Goal: Task Accomplishment & Management: Complete application form

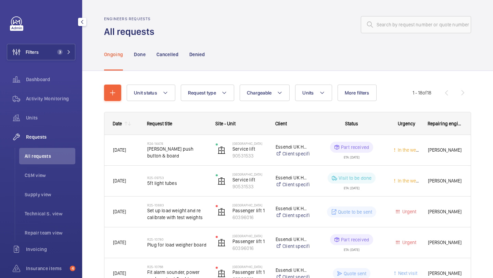
click at [68, 51] on mat-icon at bounding box center [69, 52] width 4 height 4
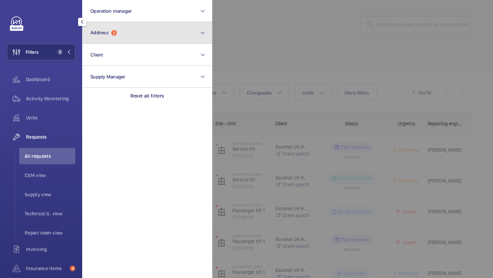
click at [97, 41] on button "Address 3" at bounding box center [147, 33] width 130 height 22
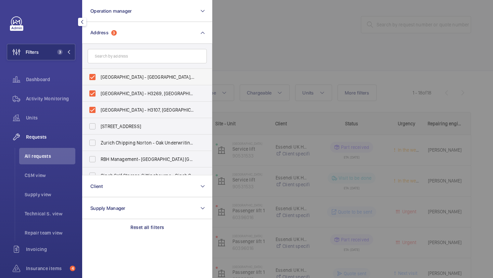
click at [102, 74] on span "Novotel tower bridge - Hotel Novotel London Tower Bridge, LONDON EC3N 2NR" at bounding box center [148, 77] width 94 height 7
click at [99, 74] on input "Novotel tower bridge - Hotel Novotel London Tower Bridge, LONDON EC3N 2NR" at bounding box center [93, 77] width 14 height 14
click at [102, 74] on span "Novotel tower bridge - Hotel Novotel London Tower Bridge, LONDON EC3N 2NR" at bounding box center [148, 77] width 94 height 7
click at [99, 74] on input "Novotel tower bridge - Hotel Novotel London Tower Bridge, LONDON EC3N 2NR" at bounding box center [93, 77] width 14 height 14
checkbox input "true"
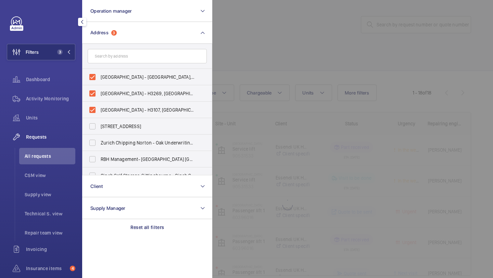
click at [245, 62] on div at bounding box center [458, 139] width 493 height 278
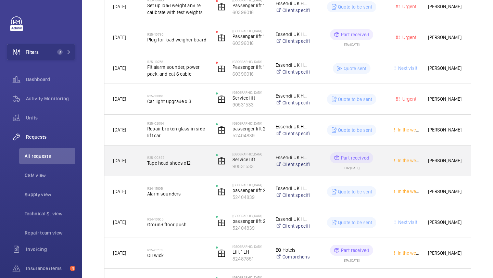
scroll to position [208, 0]
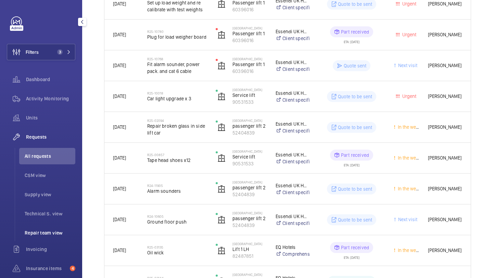
click at [53, 230] on span "Repair team view" at bounding box center [50, 232] width 51 height 7
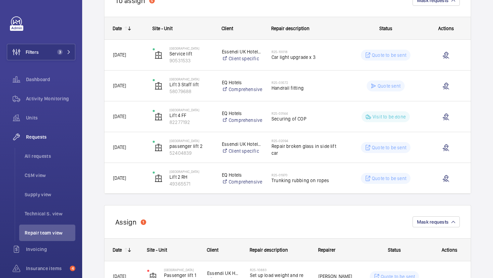
scroll to position [222, 0]
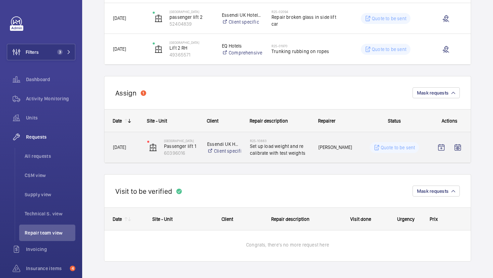
click at [282, 141] on h2 "R25-10883" at bounding box center [280, 141] width 60 height 4
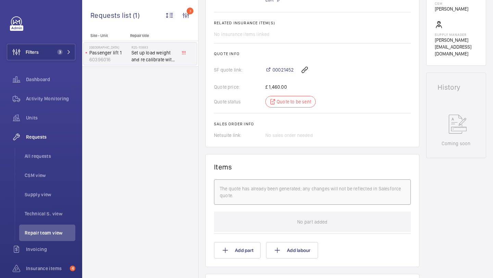
scroll to position [277, 0]
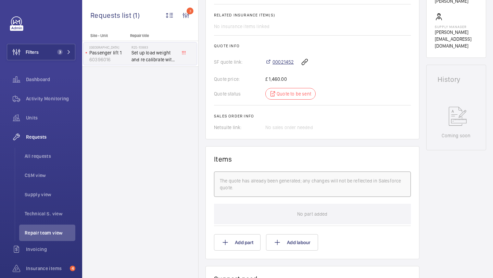
click at [281, 64] on span "00021452" at bounding box center [282, 62] width 21 height 7
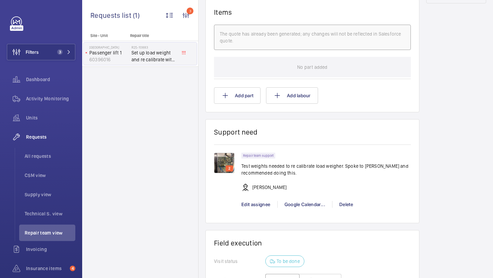
scroll to position [533, 0]
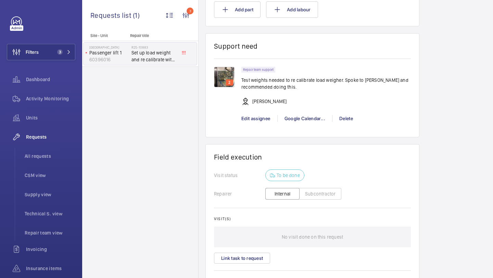
scroll to position [542, 0]
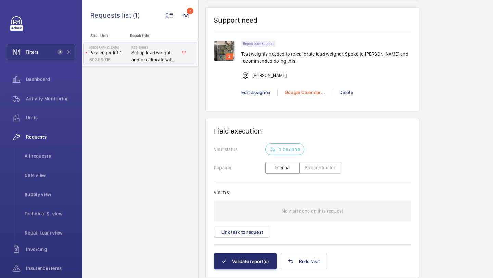
click at [298, 92] on div "Google Calendar..." at bounding box center [304, 92] width 55 height 7
click at [303, 98] on div "Schedule this event See assignee calendar" at bounding box center [307, 112] width 61 height 30
click at [303, 102] on div "Repair team support Test weights needed to re calibrate load weigher. Spoke to …" at bounding box center [325, 72] width 169 height 62
click at [304, 98] on div "Repair team support Test weights needed to re calibrate load weigher. Spoke to …" at bounding box center [325, 72] width 169 height 62
click at [304, 95] on div "Google Calendar..." at bounding box center [304, 92] width 55 height 7
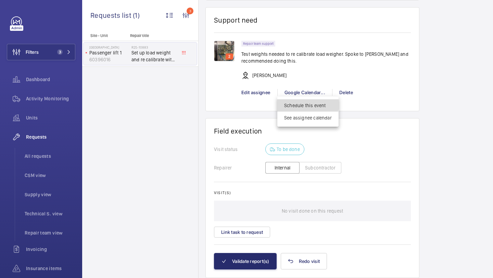
click at [303, 102] on span "Schedule this event" at bounding box center [308, 105] width 48 height 7
click at [54, 57] on div at bounding box center [246, 139] width 493 height 278
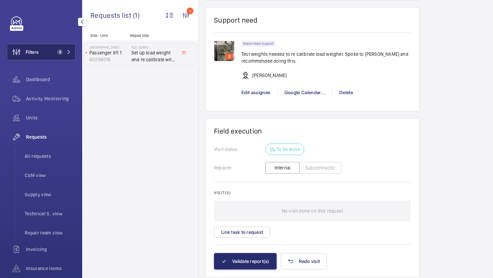
click at [66, 51] on span "3" at bounding box center [62, 51] width 16 height 5
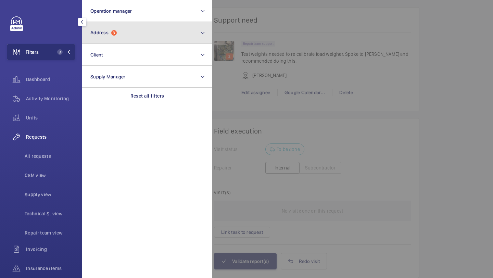
click at [99, 40] on button "Address 3" at bounding box center [147, 33] width 130 height 22
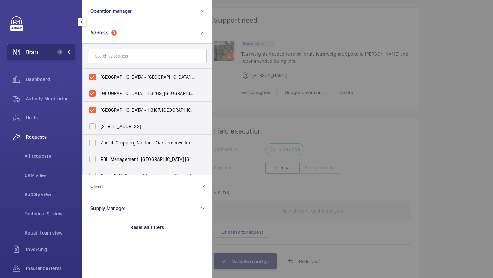
click at [129, 76] on span "Novotel tower bridge - Hotel Novotel London Tower Bridge, LONDON EC3N 2NR" at bounding box center [148, 77] width 94 height 7
click at [99, 76] on input "Novotel tower bridge - Hotel Novotel London Tower Bridge, LONDON EC3N 2NR" at bounding box center [93, 77] width 14 height 14
checkbox input "false"
click at [126, 86] on label "NOVOTEL LONDON BRIDGE CITY SOUTH - H3269, NOVOTEL LONDON CITY SOUTH, 53-61 Sout…" at bounding box center [141, 93] width 119 height 16
click at [99, 87] on input "NOVOTEL LONDON BRIDGE CITY SOUTH - H3269, NOVOTEL LONDON CITY SOUTH, 53-61 Sout…" at bounding box center [93, 94] width 14 height 14
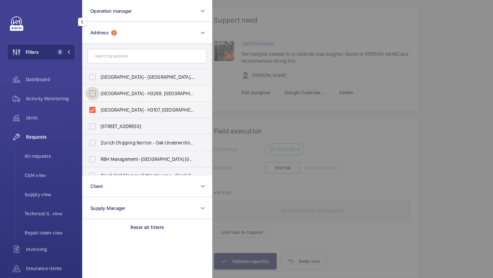
checkbox input "false"
click at [120, 106] on label "NOVOTEL LONDON TOWER BRIDGE - H3107, NOVOTEL LONDON TOWER BRIDGE, 10 Pepys St, …" at bounding box center [141, 110] width 119 height 16
click at [99, 106] on input "NOVOTEL LONDON TOWER BRIDGE - H3107, NOVOTEL LONDON TOWER BRIDGE, 10 Pepys St, …" at bounding box center [93, 110] width 14 height 14
checkbox input "false"
click at [246, 88] on div at bounding box center [458, 139] width 493 height 278
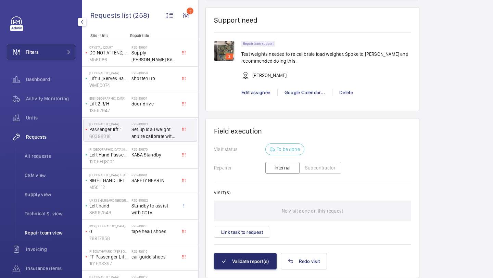
click at [47, 231] on span "Repair team view" at bounding box center [50, 232] width 51 height 7
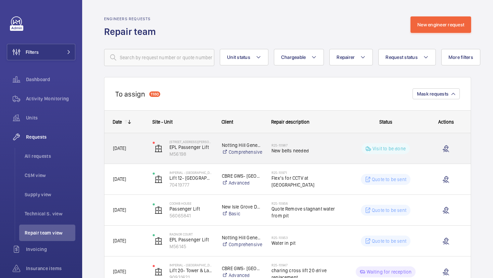
click at [297, 149] on span "New belts needed" at bounding box center [306, 150] width 70 height 7
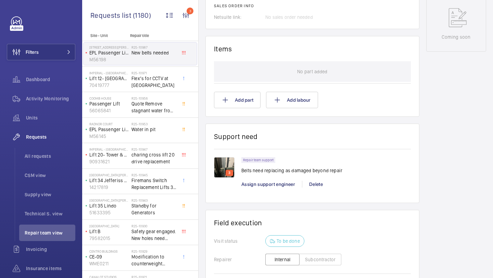
scroll to position [412, 0]
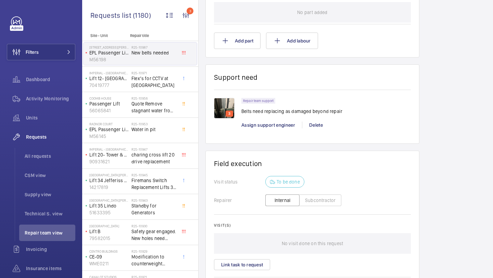
click at [224, 103] on img at bounding box center [224, 108] width 21 height 21
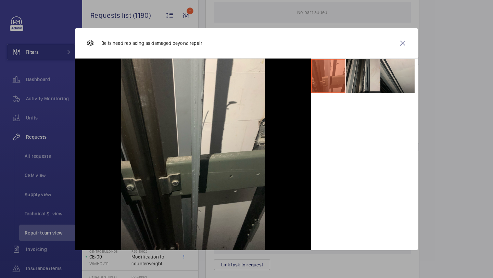
click at [359, 80] on li at bounding box center [363, 76] width 34 height 34
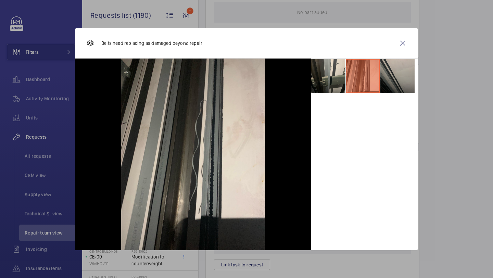
click at [397, 73] on li at bounding box center [397, 76] width 34 height 34
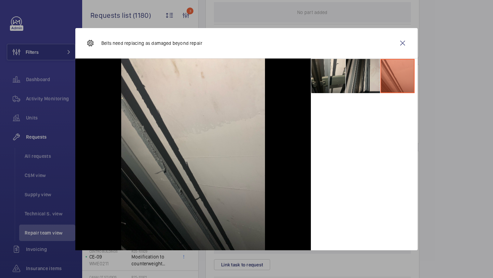
click at [370, 77] on li at bounding box center [363, 76] width 34 height 34
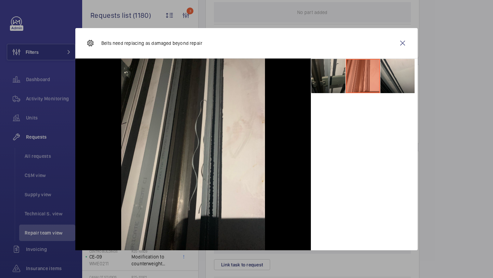
click at [339, 78] on li at bounding box center [328, 76] width 34 height 34
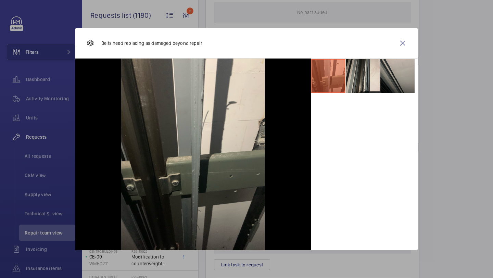
click at [388, 76] on li at bounding box center [397, 76] width 34 height 34
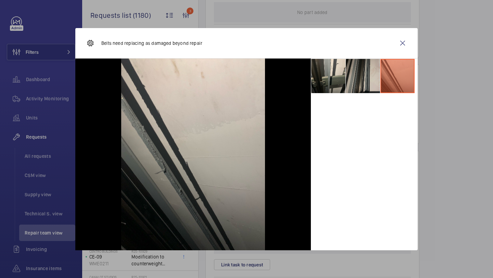
click at [361, 76] on li at bounding box center [363, 76] width 34 height 34
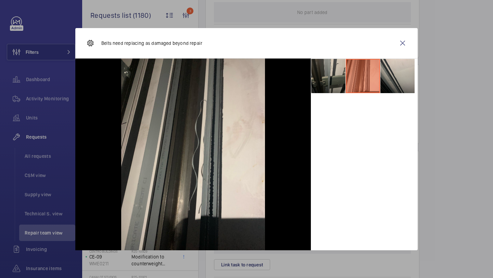
click at [331, 80] on li at bounding box center [328, 76] width 34 height 34
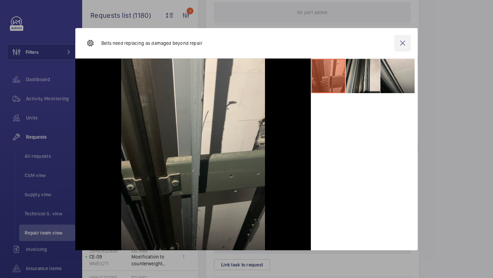
click at [399, 45] on wm-front-icon-button at bounding box center [402, 43] width 16 height 16
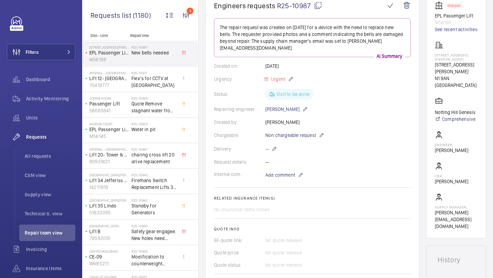
scroll to position [48, 0]
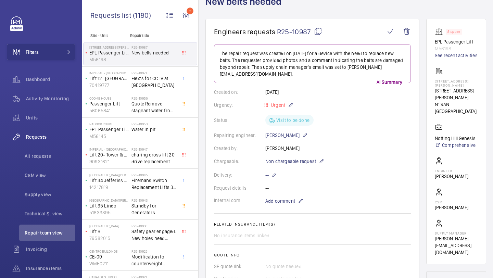
click at [457, 52] on p "M56198" at bounding box center [456, 48] width 43 height 7
click at [457, 55] on link "See recent activities" at bounding box center [456, 55] width 43 height 7
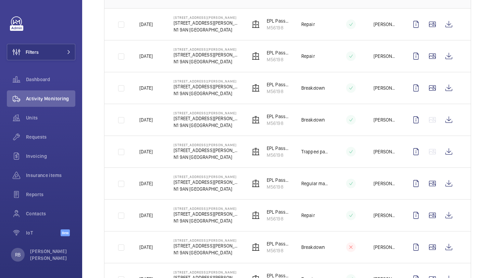
scroll to position [134, 0]
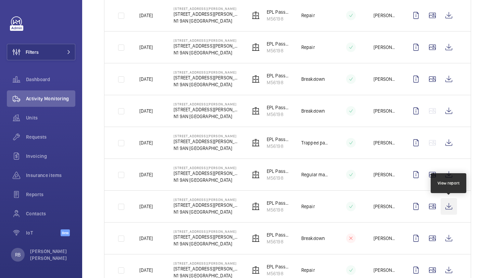
click at [443, 206] on wm-front-icon-button at bounding box center [449, 206] width 16 height 16
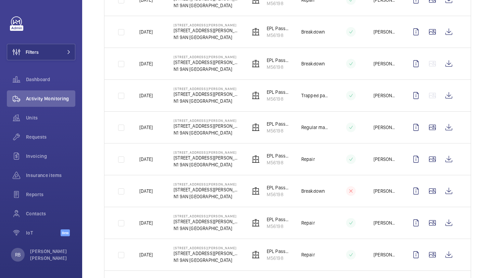
scroll to position [200, 0]
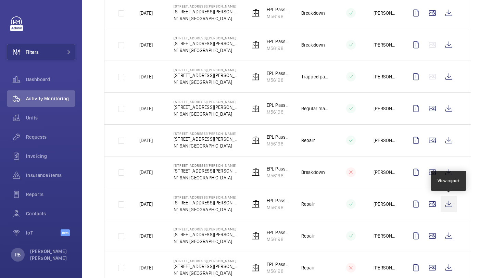
click at [446, 208] on wm-front-icon-button at bounding box center [449, 204] width 16 height 16
click at [448, 226] on td at bounding box center [434, 236] width 74 height 32
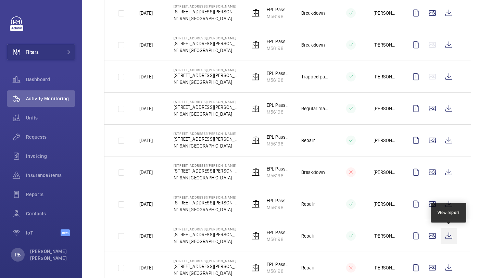
click at [449, 232] on wm-front-icon-button at bounding box center [449, 236] width 16 height 16
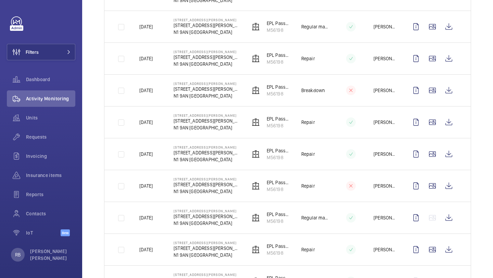
scroll to position [284, 0]
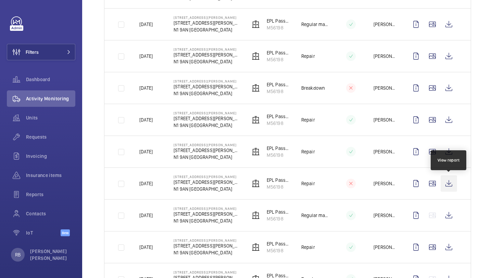
click at [453, 181] on wm-front-icon-button at bounding box center [449, 183] width 16 height 16
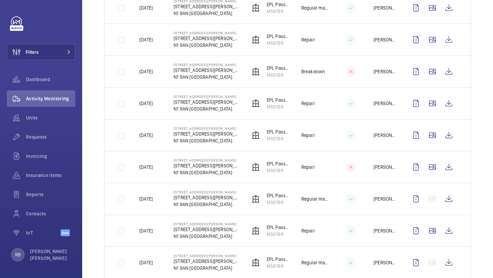
click at [444, 157] on td at bounding box center [434, 167] width 74 height 32
click at [446, 164] on wm-front-icon-button at bounding box center [449, 167] width 16 height 16
click at [152, 168] on p "04/06/2025" at bounding box center [145, 167] width 13 height 7
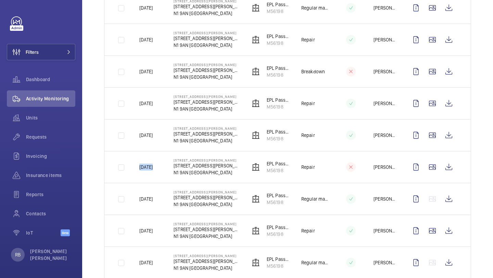
click at [153, 166] on p "04/06/2025" at bounding box center [145, 167] width 13 height 7
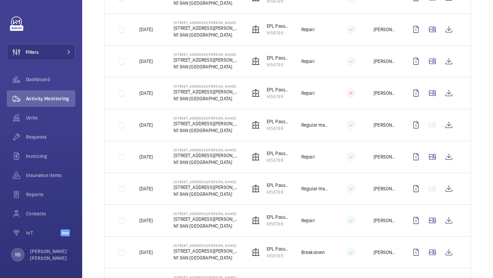
scroll to position [335, 0]
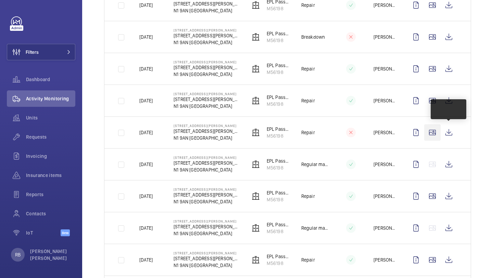
click at [438, 133] on wm-front-icon-button at bounding box center [432, 132] width 16 height 16
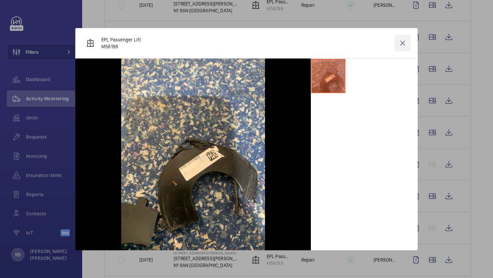
click at [407, 46] on wm-front-icon-button at bounding box center [402, 43] width 16 height 16
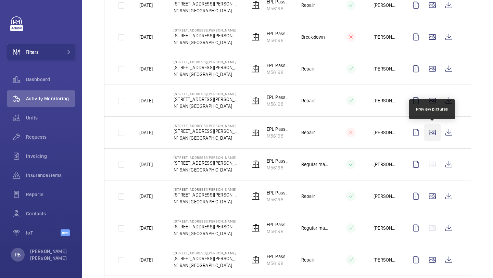
click at [434, 136] on wm-front-icon-button at bounding box center [432, 132] width 16 height 16
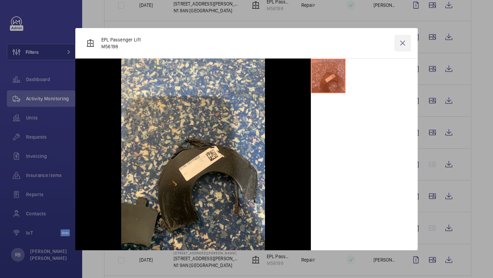
click at [406, 41] on wm-front-icon-button at bounding box center [402, 43] width 16 height 16
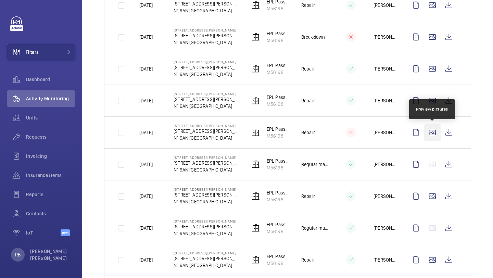
click at [437, 129] on wm-front-icon-button at bounding box center [432, 132] width 16 height 16
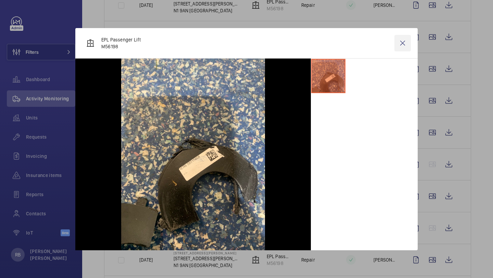
click at [398, 47] on wm-front-icon-button at bounding box center [402, 43] width 16 height 16
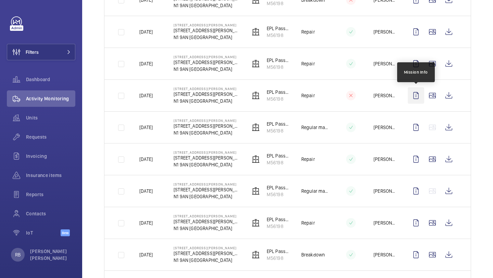
scroll to position [356, 0]
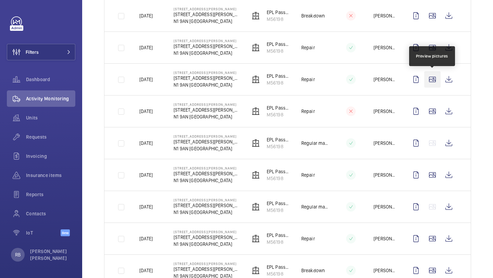
click at [435, 81] on wm-front-icon-button at bounding box center [432, 79] width 16 height 16
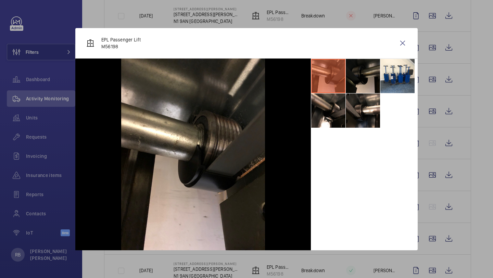
click at [365, 60] on li at bounding box center [363, 76] width 34 height 34
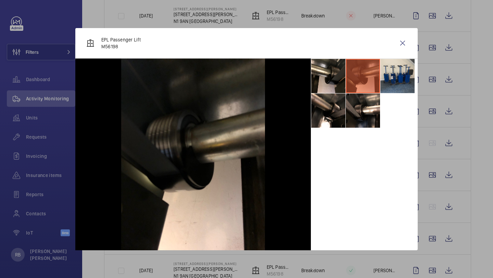
click at [391, 64] on li at bounding box center [397, 76] width 34 height 34
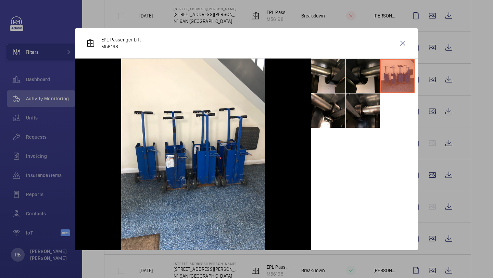
click at [365, 100] on li at bounding box center [363, 110] width 34 height 34
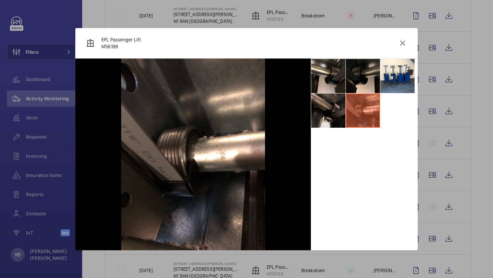
click at [329, 105] on li at bounding box center [328, 110] width 34 height 34
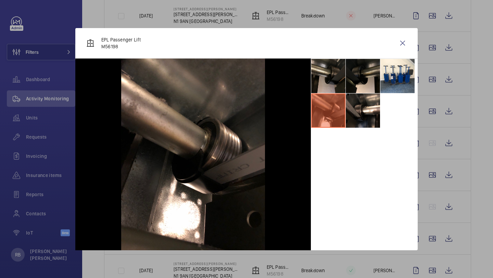
click at [331, 92] on li at bounding box center [328, 76] width 34 height 34
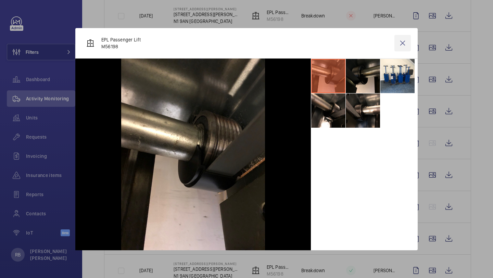
click at [407, 47] on wm-front-icon-button at bounding box center [402, 43] width 16 height 16
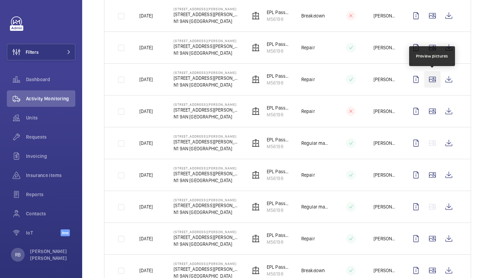
click at [426, 84] on wm-front-icon-button at bounding box center [432, 79] width 16 height 16
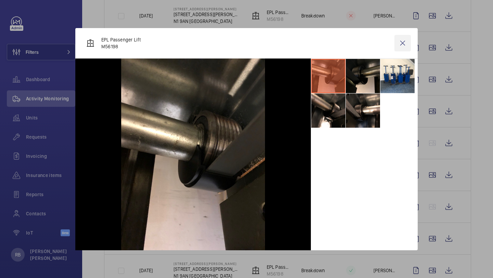
click at [408, 39] on wm-front-icon-button at bounding box center [402, 43] width 16 height 16
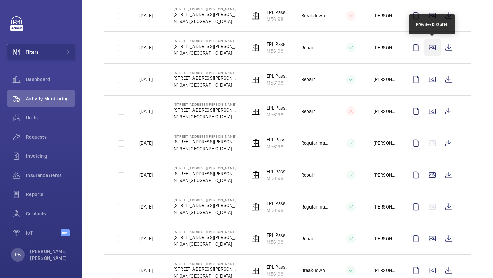
click at [438, 48] on wm-front-icon-button at bounding box center [432, 47] width 16 height 16
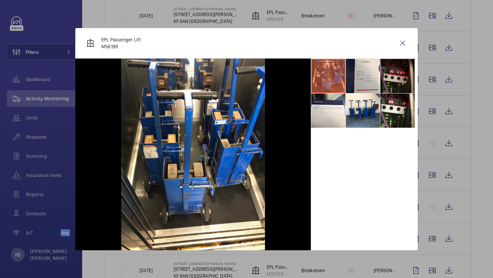
click at [381, 80] on li at bounding box center [397, 76] width 34 height 34
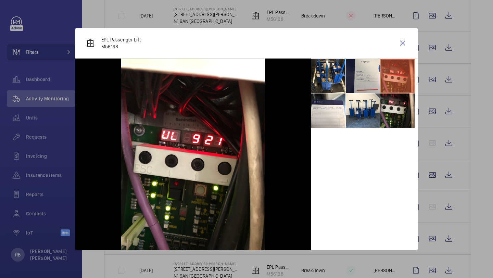
click at [388, 101] on li at bounding box center [397, 110] width 34 height 34
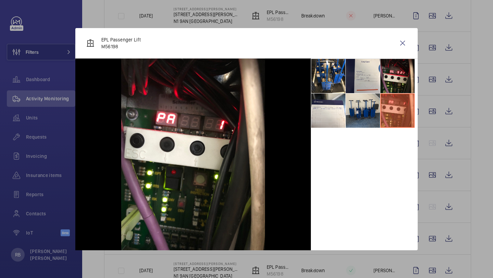
click at [357, 111] on li at bounding box center [363, 110] width 34 height 34
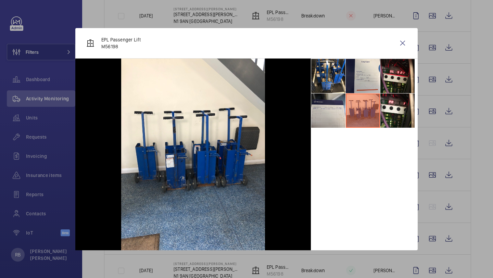
click at [319, 113] on li at bounding box center [328, 110] width 34 height 34
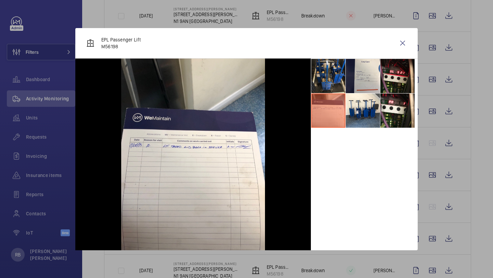
click at [325, 67] on li at bounding box center [328, 76] width 34 height 34
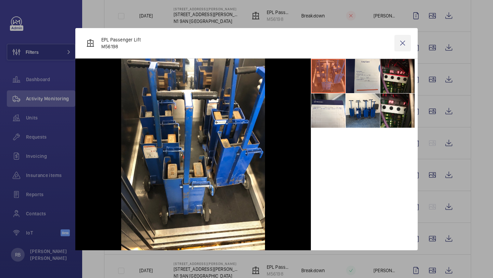
click at [396, 43] on wm-front-icon-button at bounding box center [402, 43] width 16 height 16
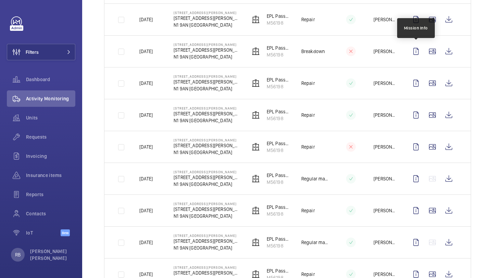
scroll to position [315, 0]
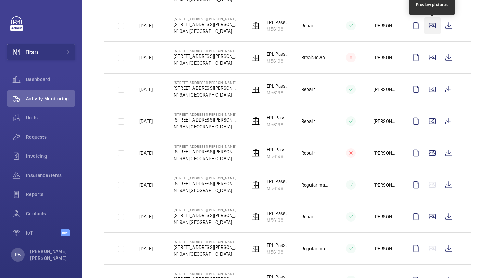
click at [437, 25] on wm-front-icon-button at bounding box center [432, 25] width 16 height 16
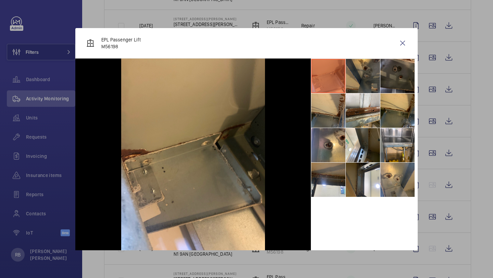
click at [359, 79] on li at bounding box center [363, 76] width 34 height 34
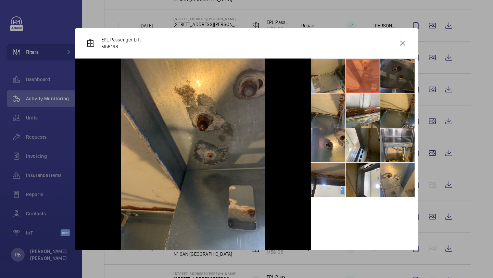
click at [393, 77] on li at bounding box center [397, 76] width 34 height 34
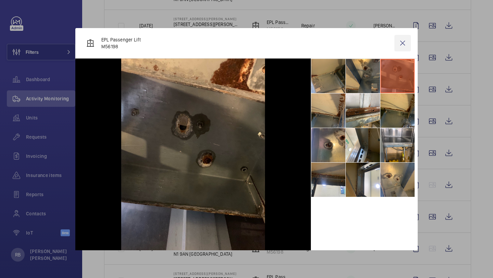
click at [398, 46] on wm-front-icon-button at bounding box center [402, 43] width 16 height 16
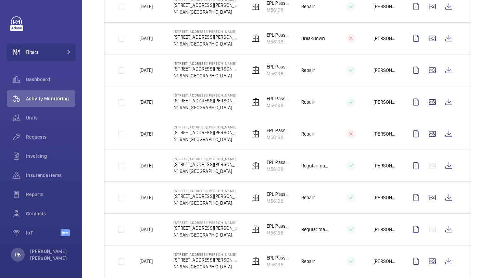
scroll to position [351, 0]
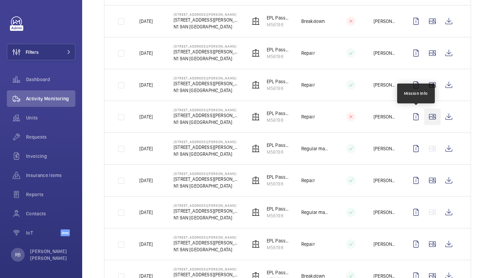
click at [431, 119] on wm-front-icon-button at bounding box center [432, 117] width 16 height 16
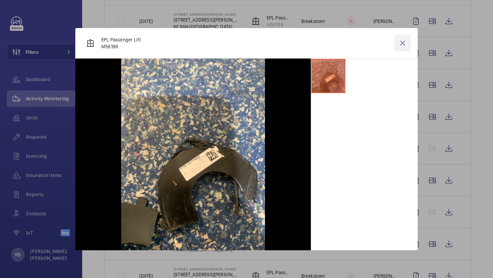
click at [401, 43] on wm-front-icon-button at bounding box center [402, 43] width 16 height 16
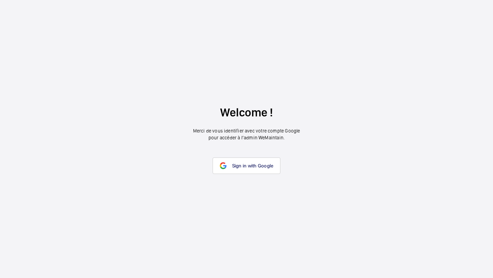
click at [232, 153] on wm-front-google-login "Welcome ! Merci de vous identifier avec votre compte Google pour accéder à l’ad…" at bounding box center [246, 139] width 493 height 278
click at [234, 161] on link "Sign in with Google" at bounding box center [247, 165] width 68 height 16
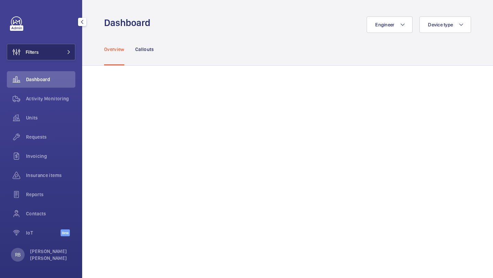
click at [61, 50] on button "Filters" at bounding box center [41, 52] width 68 height 16
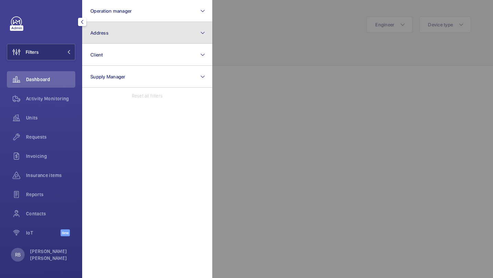
click at [147, 38] on button "Address" at bounding box center [147, 33] width 130 height 22
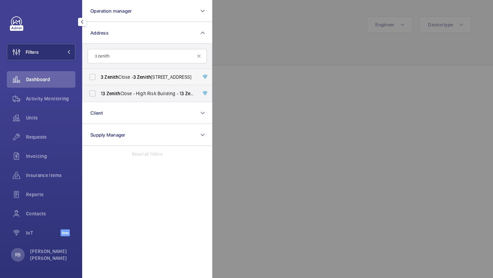
type input "3 zenith"
click at [133, 73] on label "3 Zenith Close - 3 Zenith Close, LONDON NW9 6FD" at bounding box center [141, 77] width 119 height 16
click at [99, 73] on input "3 Zenith Close - 3 Zenith Close, LONDON NW9 6FD" at bounding box center [93, 77] width 14 height 14
checkbox input "true"
click at [244, 46] on div at bounding box center [458, 139] width 493 height 278
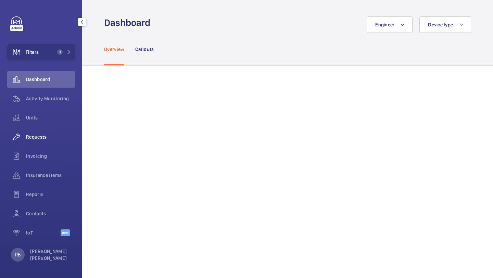
click at [37, 140] on span "Requests" at bounding box center [50, 136] width 49 height 7
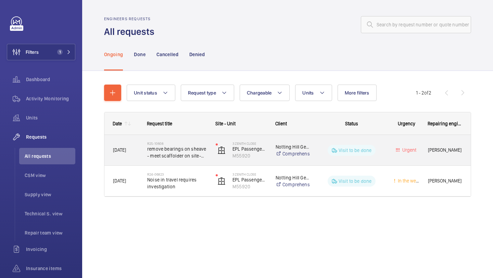
click at [206, 149] on span "remove bearings on sheave - meet scaffolder on site- lifting equipment needed" at bounding box center [177, 152] width 60 height 14
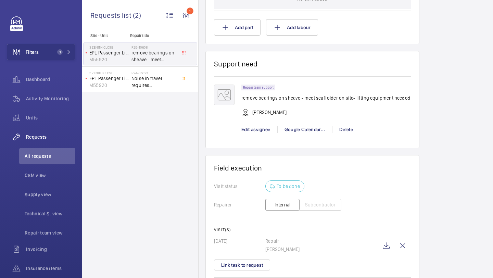
scroll to position [445, 0]
click at [42, 236] on span "Repair team view" at bounding box center [50, 232] width 51 height 7
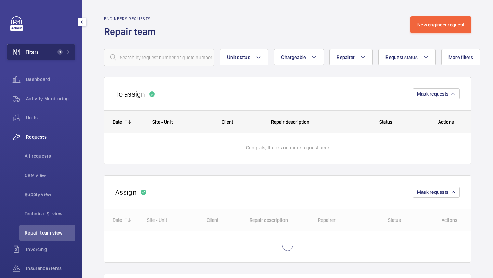
click at [58, 50] on span "1" at bounding box center [59, 51] width 5 height 5
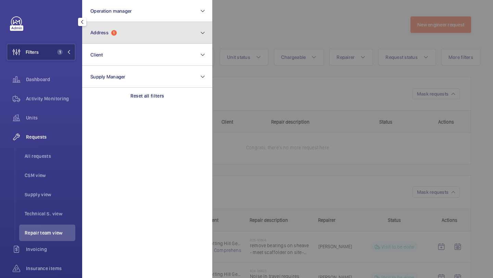
click at [98, 30] on span "Address" at bounding box center [99, 32] width 18 height 5
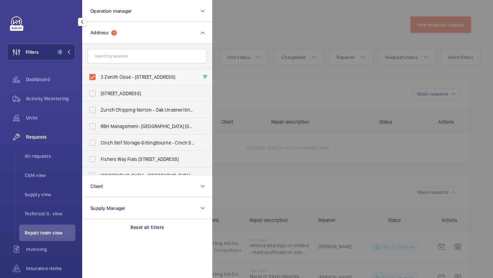
click at [123, 74] on span "3 Zenith Close - 3 Zenith Close, LONDON NW9 6FD" at bounding box center [148, 77] width 94 height 7
click at [99, 74] on input "3 Zenith Close - 3 Zenith Close, LONDON NW9 6FD" at bounding box center [93, 77] width 14 height 14
checkbox input "false"
click at [259, 28] on div at bounding box center [458, 139] width 493 height 278
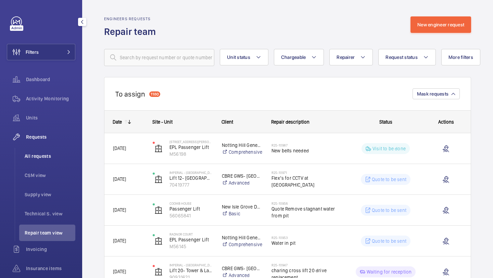
click at [51, 161] on li "All requests" at bounding box center [47, 156] width 56 height 16
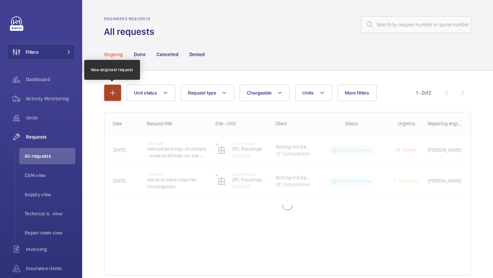
click at [106, 98] on button "button" at bounding box center [112, 93] width 17 height 16
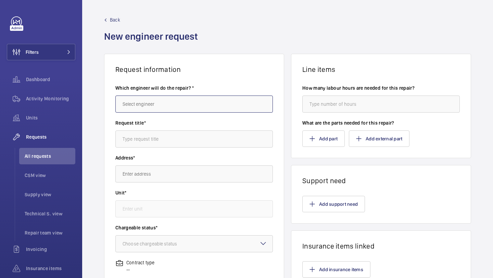
click at [196, 97] on input "text" at bounding box center [193, 103] width 157 height 17
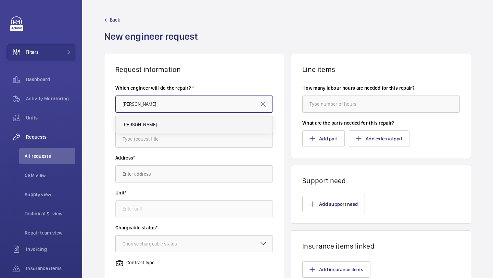
drag, startPoint x: 181, startPoint y: 109, endPoint x: 174, endPoint y: 119, distance: 12.4
click at [175, 119] on body "Filters Dashboard Activity Monitoring Units Requests All requests CSM view Supp…" at bounding box center [246, 139] width 493 height 278
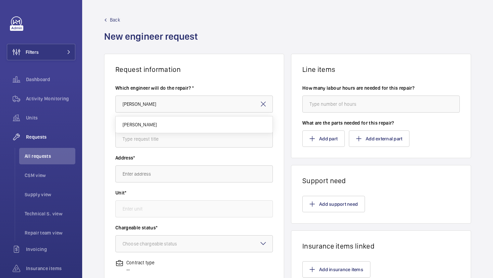
click at [174, 119] on mat-option "[PERSON_NAME]" at bounding box center [194, 124] width 157 height 16
type input "[PERSON_NAME]"
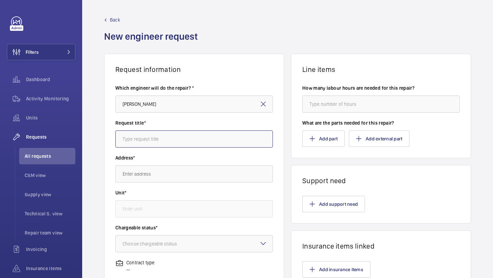
click at [159, 137] on input "text" at bounding box center [193, 138] width 157 height 17
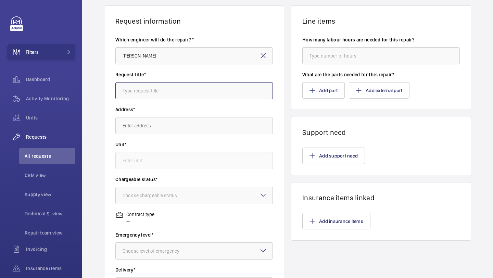
scroll to position [59, 0]
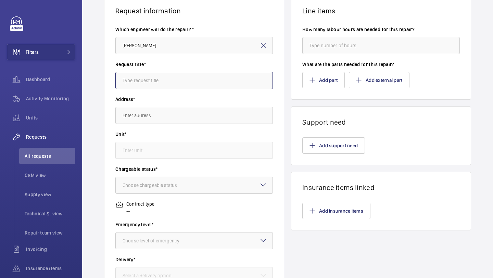
click at [174, 85] on input "text" at bounding box center [193, 80] width 157 height 17
type input "Insurance Items"
click at [159, 117] on input "text" at bounding box center [193, 115] width 157 height 17
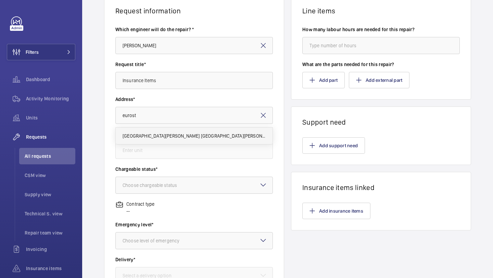
click at [153, 137] on span "[GEOGRAPHIC_DATA][PERSON_NAME] [GEOGRAPHIC_DATA][PERSON_NAME]" at bounding box center [194, 135] width 143 height 7
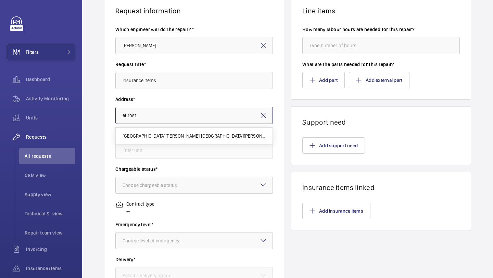
type input "[GEOGRAPHIC_DATA][PERSON_NAME] [GEOGRAPHIC_DATA][PERSON_NAME]"
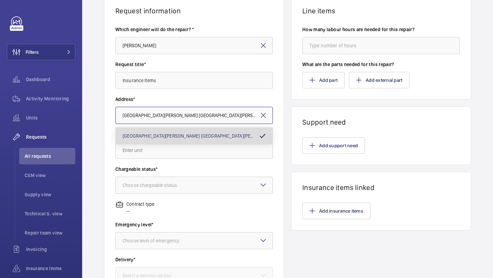
scroll to position [0, 40]
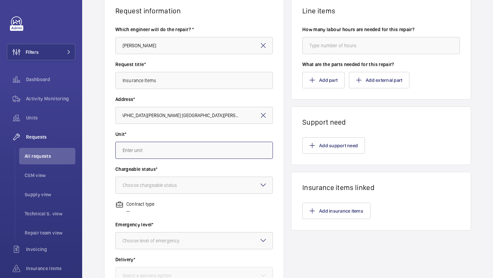
click at [151, 147] on input "text" at bounding box center [193, 150] width 157 height 17
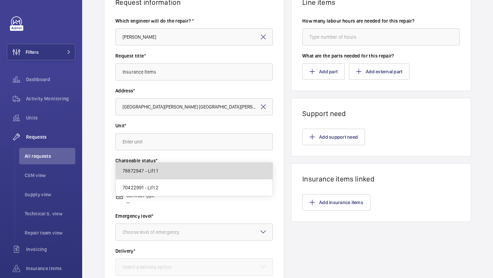
click at [152, 166] on mat-option "78872947 - Lift 1" at bounding box center [194, 171] width 157 height 17
type input "78872947 - Lift 1"
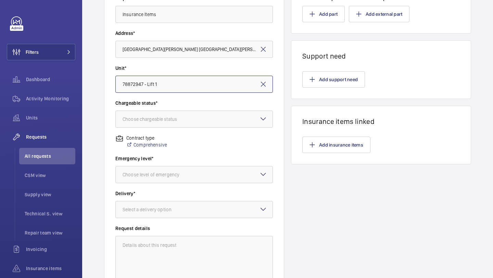
scroll to position [125, 0]
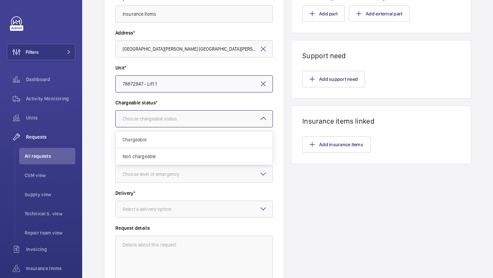
click at [172, 122] on div at bounding box center [194, 119] width 157 height 16
click at [166, 138] on span "Chargeable" at bounding box center [194, 139] width 143 height 7
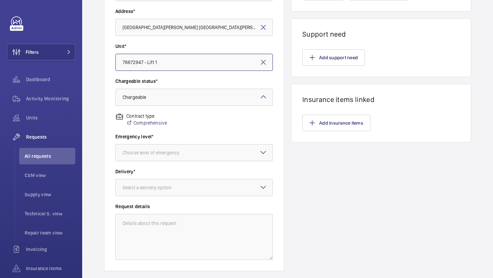
scroll to position [155, 0]
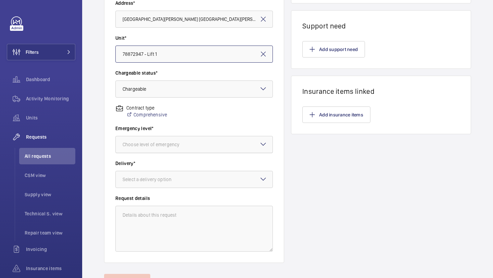
click at [174, 150] on div at bounding box center [194, 144] width 157 height 16
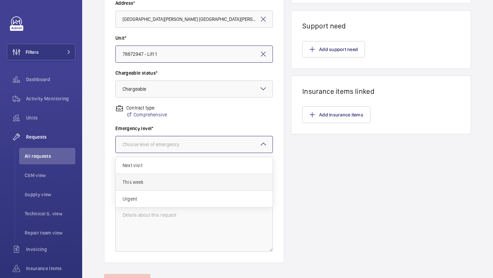
click at [162, 185] on span "This week" at bounding box center [194, 182] width 143 height 7
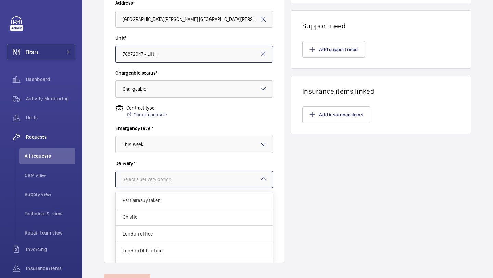
click at [168, 174] on div at bounding box center [194, 179] width 157 height 16
click at [154, 228] on div "London office" at bounding box center [194, 234] width 157 height 17
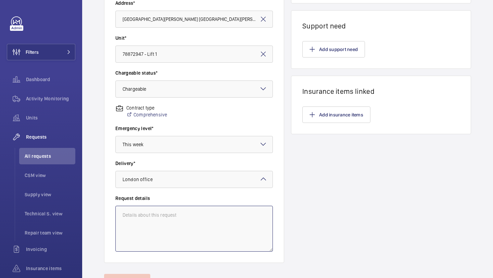
click at [158, 221] on textarea at bounding box center [193, 229] width 157 height 46
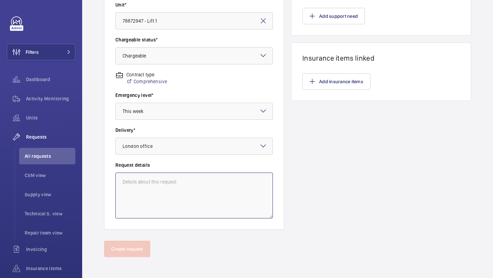
scroll to position [189, 0]
click at [160, 204] on textarea at bounding box center [193, 194] width 157 height 46
click at [160, 200] on textarea at bounding box center [193, 194] width 157 height 46
click at [160, 198] on textarea at bounding box center [193, 194] width 157 height 46
click at [220, 181] on textarea "1. Carry out Brake and levelling SAFED test." at bounding box center [193, 194] width 157 height 46
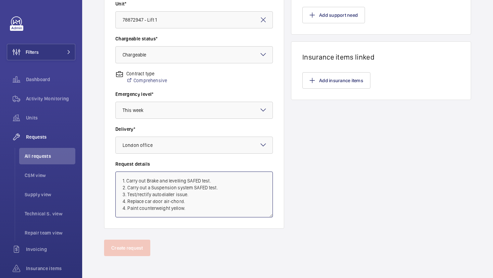
scroll to position [1, 0]
type textarea "1. Carry out Brake and levelling SAFED test. 2. Carry out a Suspension system S…"
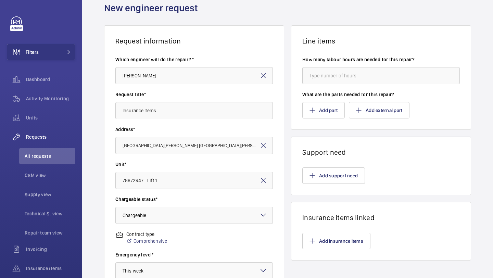
scroll to position [0, 0]
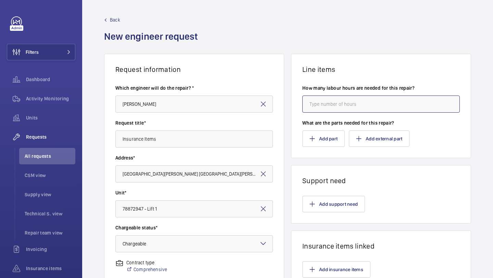
click at [321, 103] on input "number" at bounding box center [380, 103] width 157 height 17
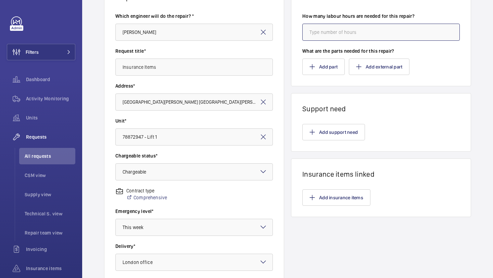
scroll to position [79, 0]
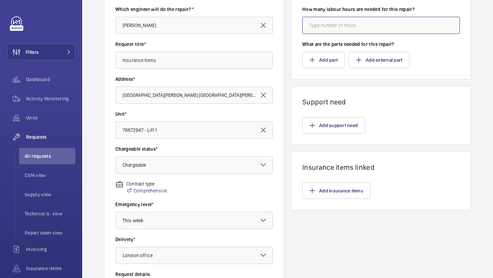
click at [334, 28] on input "number" at bounding box center [380, 25] width 157 height 17
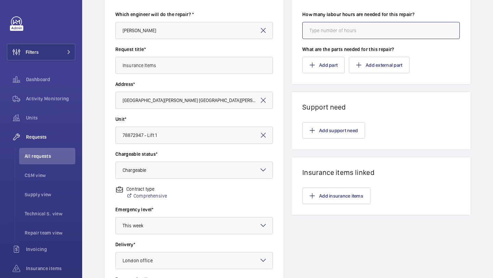
scroll to position [73, 0]
click at [334, 28] on input "number" at bounding box center [380, 31] width 157 height 17
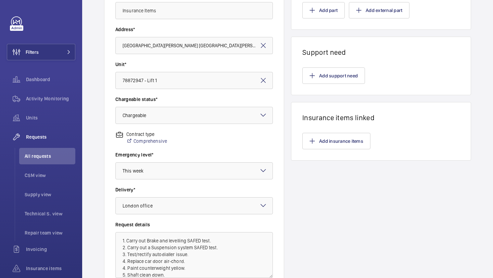
scroll to position [113, 0]
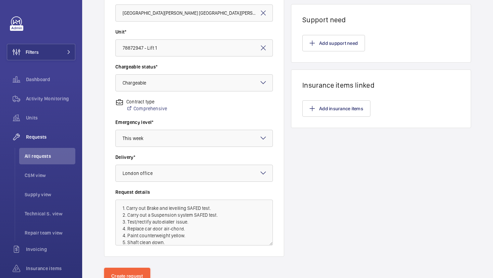
type input "16"
click at [189, 239] on textarea "1. Carry out Brake and levelling SAFED test. 2. Carry out a Suspension system S…" at bounding box center [193, 223] width 157 height 46
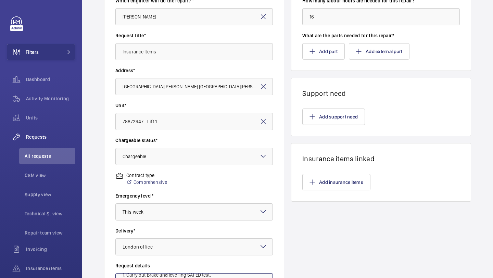
scroll to position [161, 0]
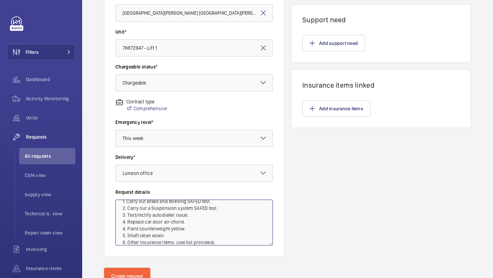
drag, startPoint x: 222, startPoint y: 239, endPoint x: 116, endPoint y: 195, distance: 114.9
click at [117, 196] on div "Request details 1. Carry out Brake and levelling SAFED test. 2. Carry out a Sus…" at bounding box center [193, 217] width 157 height 57
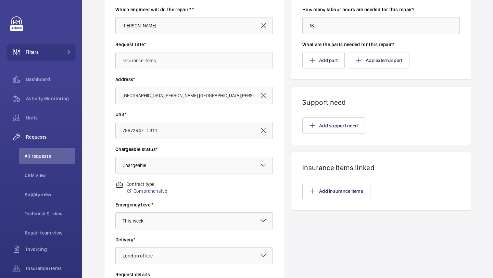
scroll to position [57, 0]
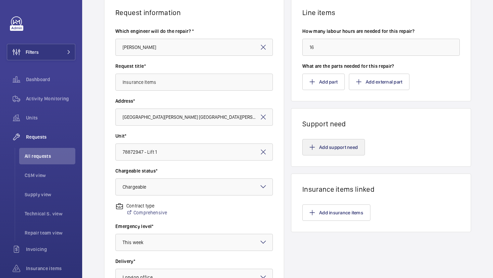
type textarea "1. Carry out Brake and levelling SAFED test. 2. Carry out a Suspension system S…"
click at [332, 152] on button "Add support need" at bounding box center [333, 147] width 63 height 16
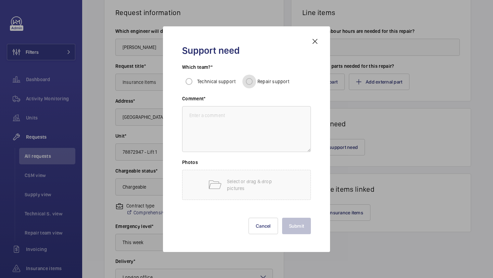
click at [250, 84] on input "Repair support" at bounding box center [249, 82] width 14 height 14
radio input "true"
click at [240, 118] on textarea at bounding box center [246, 129] width 129 height 46
paste textarea "1. Carry out Brake and levelling SAFED test. 2. Carry out a Suspension system S…"
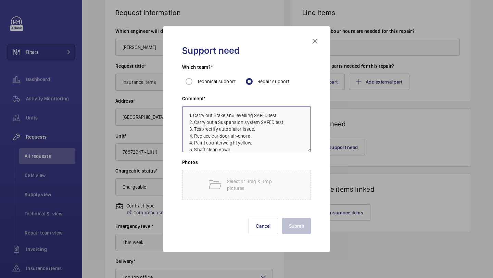
scroll to position [8, 0]
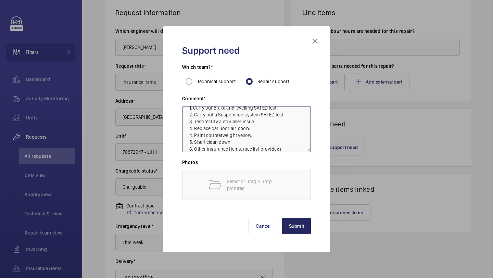
type textarea "1. Carry out Brake and levelling SAFED test. 2. Carry out a Suspension system S…"
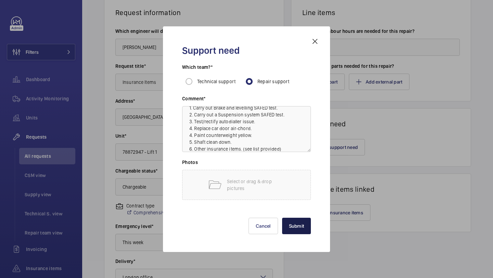
click at [295, 225] on button "Submit" at bounding box center [296, 226] width 29 height 16
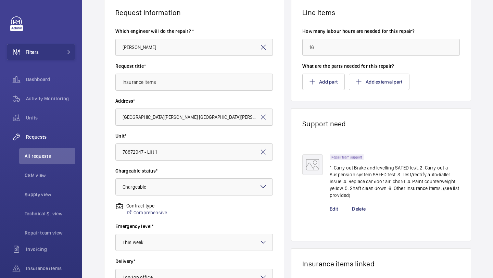
scroll to position [189, 0]
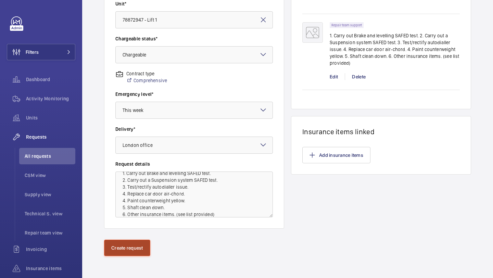
click at [124, 252] on button "Create request" at bounding box center [127, 248] width 46 height 16
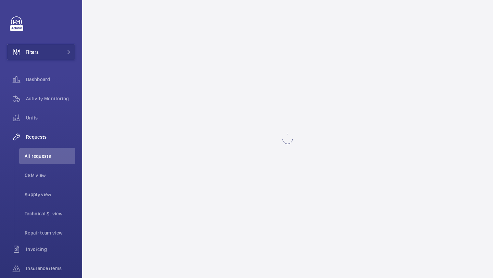
scroll to position [0, 0]
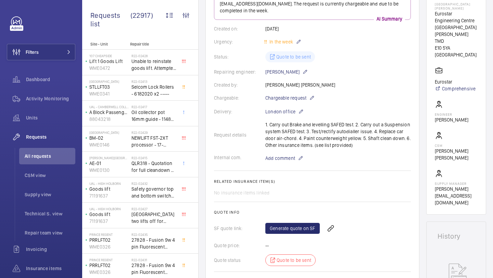
scroll to position [126, 0]
click at [288, 222] on link "Generate quote on SF" at bounding box center [292, 227] width 54 height 11
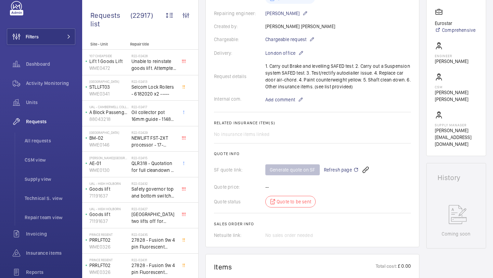
scroll to position [189, 0]
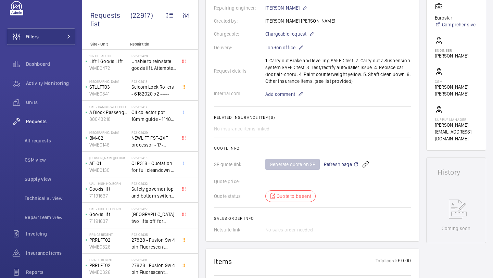
drag, startPoint x: 265, startPoint y: 55, endPoint x: 356, endPoint y: 73, distance: 92.0
click at [355, 73] on div "Request details 1. Carry out Brake and levelling SAFED test. 2. Carry out a Sus…" at bounding box center [312, 70] width 197 height 27
copy p "1. Carry out Brake and levelling SAFED test. 2. Carry out a Suspension system S…"
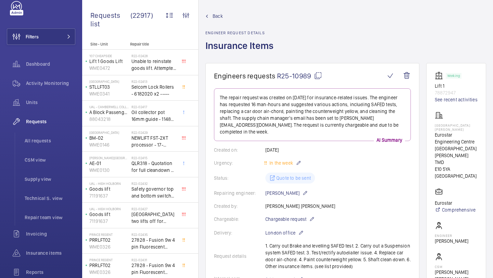
scroll to position [0, 0]
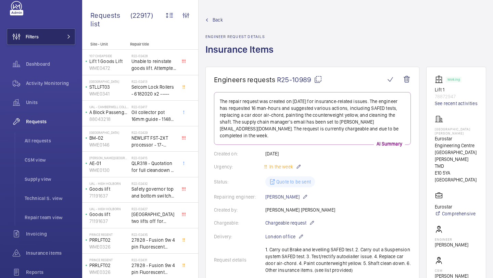
click at [60, 42] on button "Filters" at bounding box center [41, 36] width 68 height 16
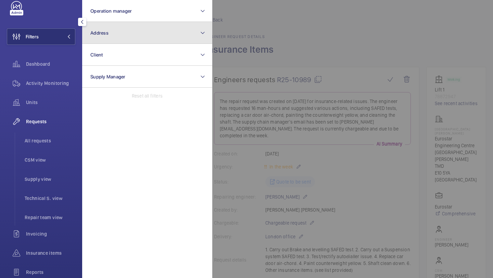
click at [98, 39] on button "Address" at bounding box center [147, 33] width 130 height 22
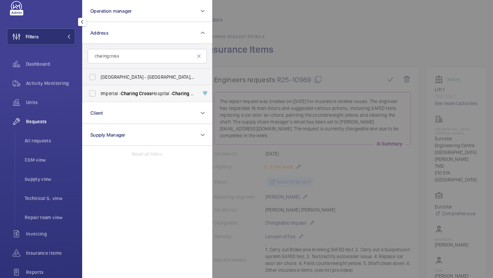
type input "charing cross"
click at [115, 90] on span "Imperial - Charing Cross Hospital - Charing Cross Hospital, LONDON W6 8RF" at bounding box center [148, 93] width 94 height 7
click at [99, 90] on input "Imperial - Charing Cross Hospital - Charing Cross Hospital, LONDON W6 8RF" at bounding box center [93, 94] width 14 height 14
checkbox input "true"
click at [247, 60] on div at bounding box center [458, 139] width 493 height 278
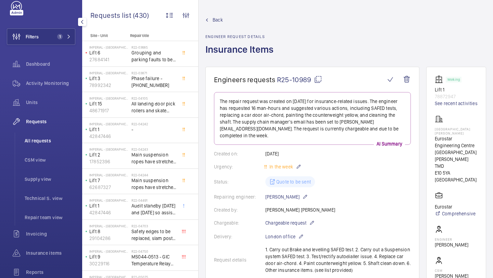
click at [34, 143] on span "All requests" at bounding box center [50, 140] width 51 height 7
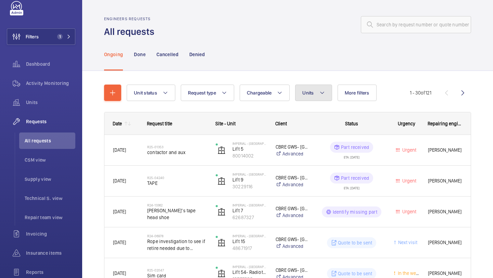
click at [303, 93] on span "Units" at bounding box center [307, 92] width 11 height 5
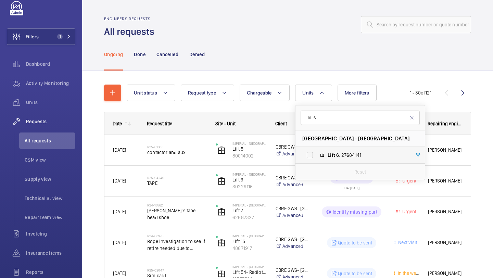
type input "lift 6"
click at [324, 152] on label "Lift 6 , 27 6 84141" at bounding box center [354, 155] width 118 height 16
click at [317, 152] on input "Lift 6 , 27 6 84141" at bounding box center [310, 155] width 14 height 14
checkbox input "true"
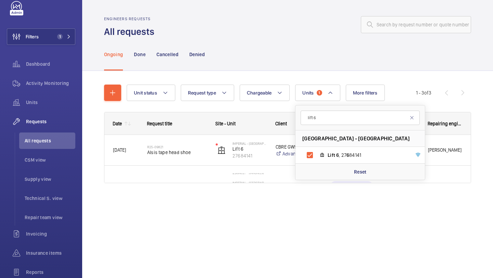
click at [493, 132] on div "Unit status Request type Chargeable Units 1 lift 6 Imperial - Charing Cross Hos…" at bounding box center [287, 143] width 411 height 145
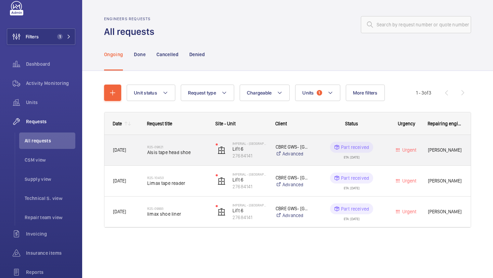
click at [195, 146] on h2 "R25-09821" at bounding box center [177, 147] width 60 height 4
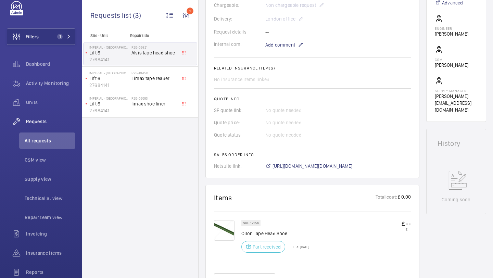
scroll to position [341, 0]
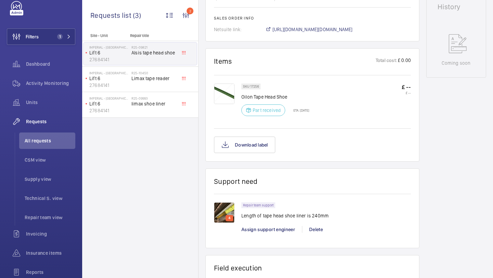
click at [230, 94] on img at bounding box center [224, 94] width 21 height 21
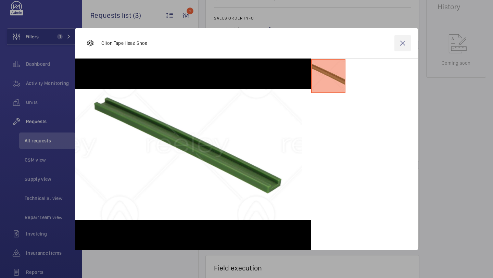
click at [397, 40] on wm-front-icon-button at bounding box center [402, 43] width 16 height 16
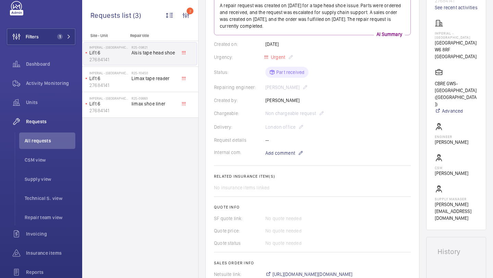
scroll to position [124, 0]
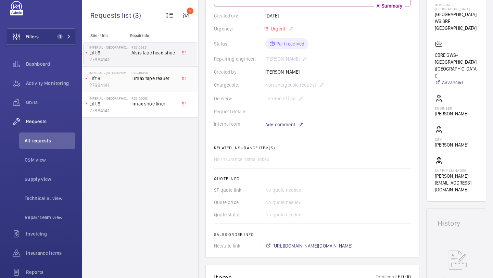
click at [153, 77] on span "Limax tape reader" at bounding box center [153, 78] width 45 height 7
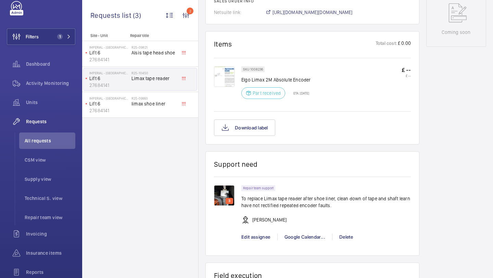
scroll to position [384, 0]
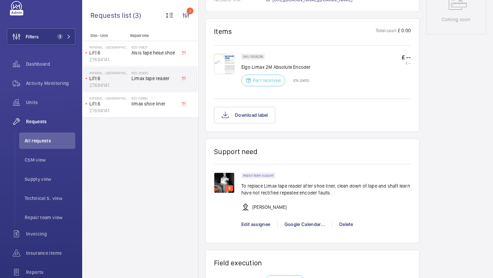
click at [223, 62] on img at bounding box center [224, 64] width 21 height 21
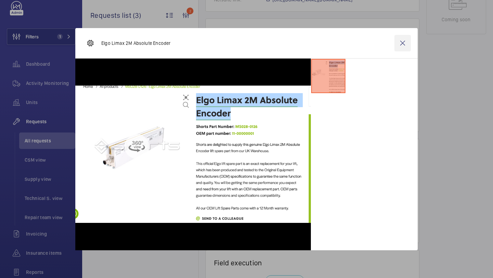
click at [400, 47] on wm-front-icon-button at bounding box center [402, 43] width 16 height 16
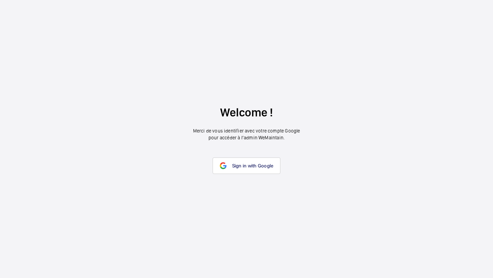
click at [241, 148] on wm-front-google-login "Welcome ! Merci de vous identifier avec votre compte Google pour accéder à l’ad…" at bounding box center [246, 139] width 493 height 278
click at [241, 168] on span "Sign in with Google" at bounding box center [252, 165] width 41 height 5
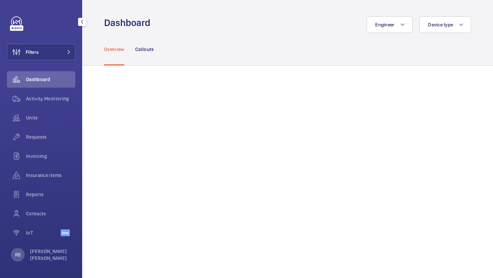
click at [59, 35] on div "Filters Dashboard Activity Monitoring Units Requests Invoicing Insurance items …" at bounding box center [41, 129] width 68 height 227
click at [53, 51] on button "Filters" at bounding box center [41, 52] width 68 height 16
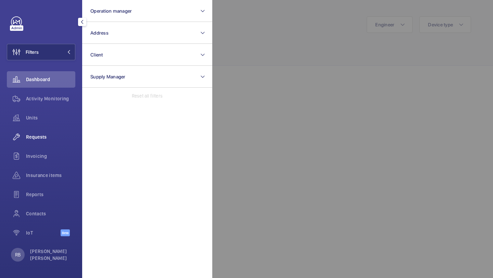
click at [55, 138] on span "Requests" at bounding box center [50, 136] width 49 height 7
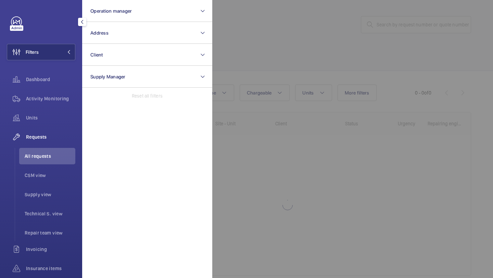
click at [249, 43] on div at bounding box center [458, 139] width 493 height 278
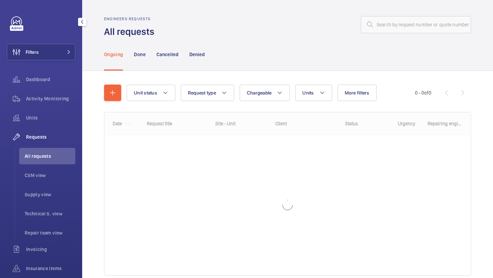
click at [114, 81] on div "Unit status Request type Chargeable Units More filters Request status Urgency R…" at bounding box center [287, 183] width 367 height 218
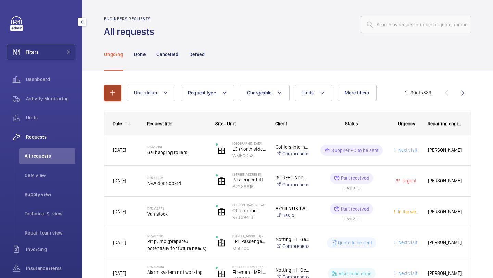
click at [111, 90] on mat-icon "button" at bounding box center [113, 93] width 8 height 8
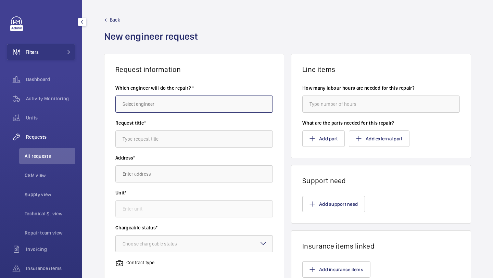
click at [167, 104] on input "text" at bounding box center [193, 103] width 157 height 17
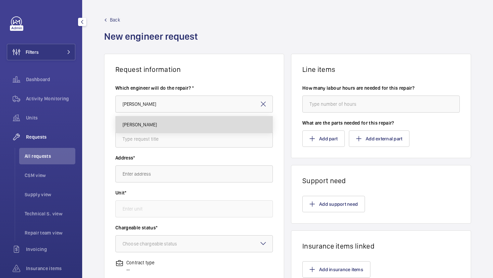
click at [154, 131] on mat-option "[PERSON_NAME]" at bounding box center [194, 124] width 157 height 16
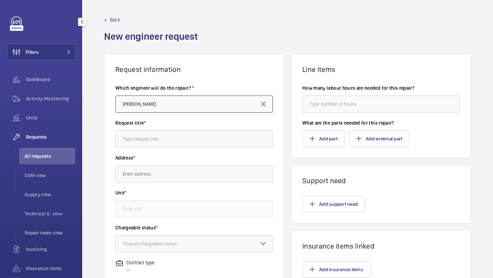
type input "[PERSON_NAME]"
click at [149, 148] on div "Request title*" at bounding box center [193, 136] width 157 height 35
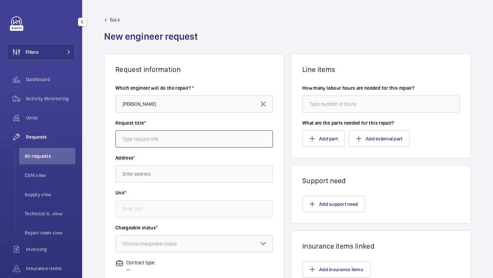
click at [160, 130] on input "text" at bounding box center [193, 138] width 157 height 17
click at [150, 142] on input "text" at bounding box center [193, 138] width 157 height 17
type input "Insurance Items"
click at [188, 183] on div "Address*" at bounding box center [193, 171] width 157 height 35
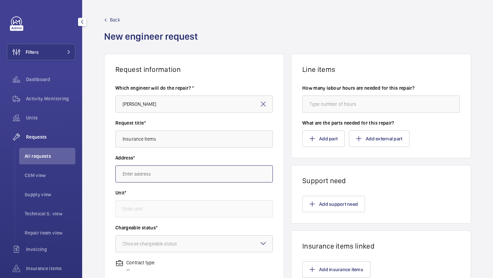
click at [193, 176] on input "text" at bounding box center [193, 173] width 157 height 17
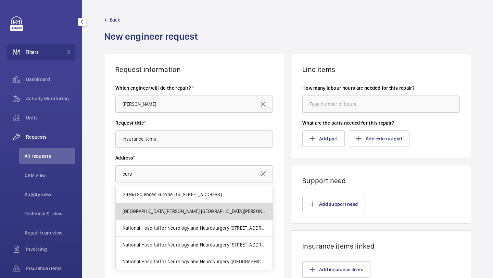
click at [179, 211] on span "[GEOGRAPHIC_DATA][PERSON_NAME] [GEOGRAPHIC_DATA][PERSON_NAME]" at bounding box center [194, 211] width 143 height 7
type input "[GEOGRAPHIC_DATA][PERSON_NAME] [GEOGRAPHIC_DATA][PERSON_NAME]"
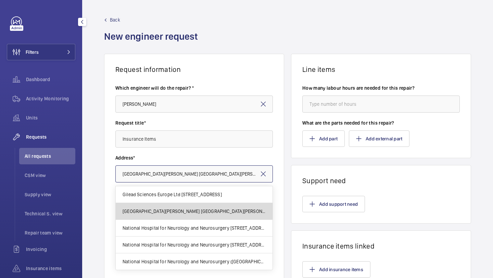
scroll to position [0, 40]
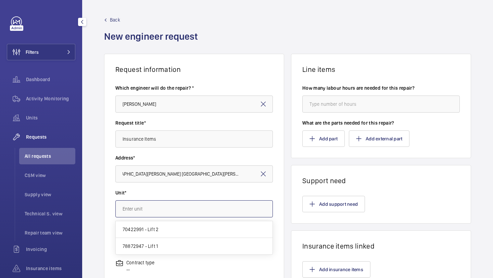
click at [165, 210] on input "text" at bounding box center [193, 208] width 157 height 17
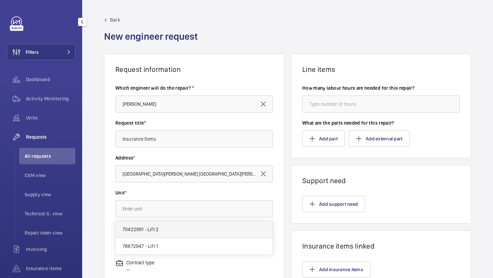
click at [162, 227] on mat-option "70422991 - Lift 2" at bounding box center [194, 229] width 157 height 17
type input "70422991 - Lift 2"
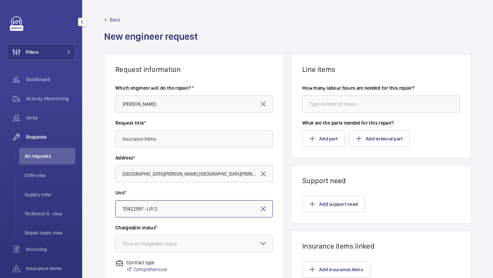
scroll to position [85, 0]
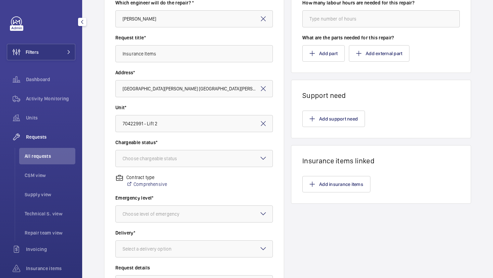
click at [182, 167] on div "Chargeable status* Choose chargeable status" at bounding box center [193, 156] width 157 height 35
click at [183, 163] on div at bounding box center [194, 158] width 157 height 16
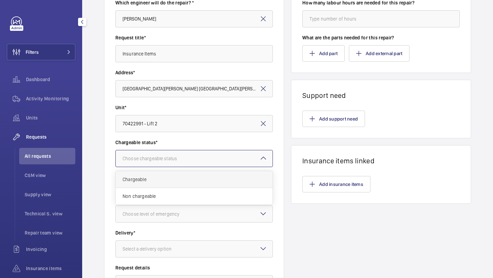
click at [170, 181] on span "Chargeable" at bounding box center [194, 179] width 143 height 7
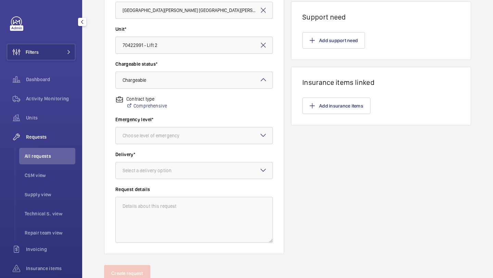
scroll to position [177, 0]
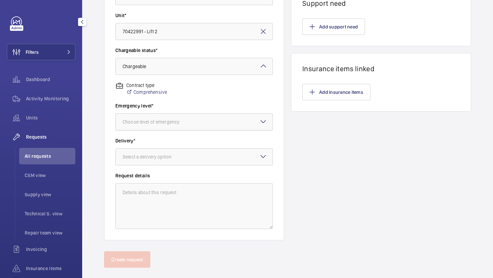
click at [190, 129] on div at bounding box center [194, 122] width 157 height 16
click at [177, 152] on div "This week" at bounding box center [194, 159] width 157 height 17
click at [177, 152] on div at bounding box center [194, 157] width 157 height 16
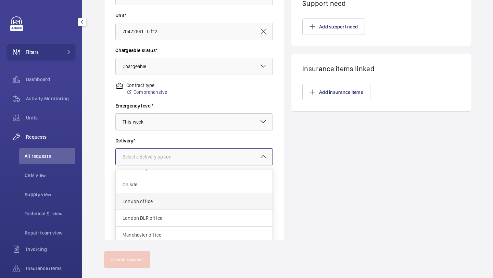
scroll to position [12, 0]
click at [162, 200] on span "London office" at bounding box center [194, 199] width 143 height 7
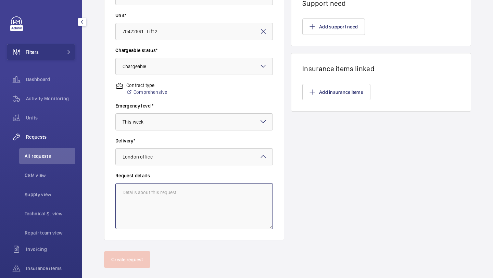
click at [162, 200] on textarea at bounding box center [193, 206] width 157 height 46
paste textarea "1. Carry out Brake and levelling SAFED test. 2. Carry out a Suspension system S…"
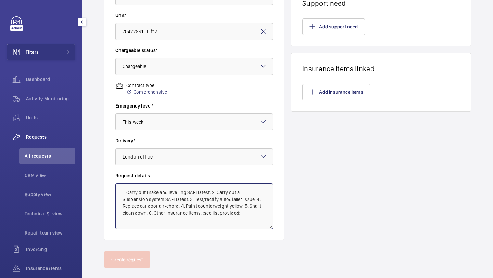
click at [211, 192] on textarea "1. Carry out Brake and levelling SAFED test. 2. Carry out a Suspension system S…" at bounding box center [193, 206] width 157 height 46
click at [217, 199] on textarea "1. Carry out Brake and levelling SAFED test. 2. Carry out a Suspension system S…" at bounding box center [193, 206] width 157 height 46
click at [190, 206] on textarea "1. Carry out Brake and levelling SAFED test. 2. Carry out a Suspension system S…" at bounding box center [193, 206] width 157 height 46
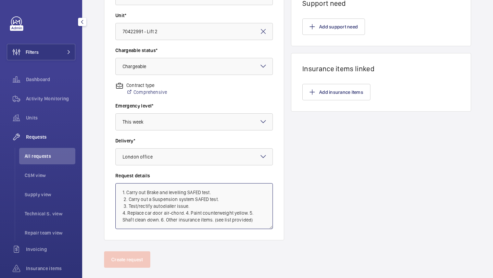
click at [185, 215] on textarea "1. Carry out Brake and levelling SAFED test. 2. Carry out a Suspension system S…" at bounding box center [193, 206] width 157 height 46
click at [183, 219] on textarea "1. Carry out Brake and levelling SAFED test. 2. Carry out a Suspension system S…" at bounding box center [193, 206] width 157 height 46
click at [187, 219] on textarea "1. Carry out Brake and levelling SAFED test. 2. Carry out a Suspension system S…" at bounding box center [193, 206] width 157 height 46
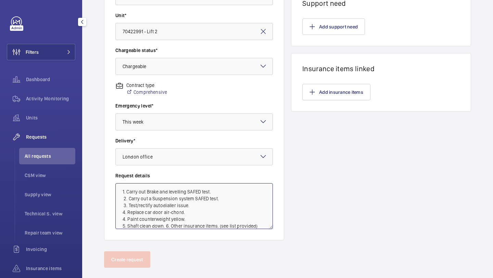
scroll to position [189, 0]
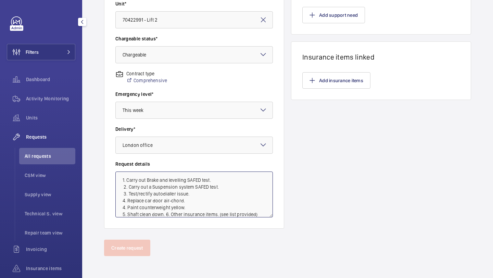
click at [165, 212] on textarea "1. Carry out Brake and levelling SAFED test. 2. Carry out a Suspension system S…" at bounding box center [193, 194] width 157 height 46
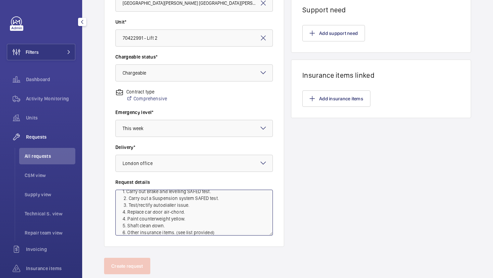
scroll to position [163, 0]
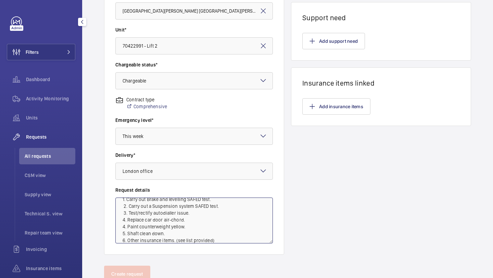
drag, startPoint x: 190, startPoint y: 215, endPoint x: 119, endPoint y: 212, distance: 70.6
click at [119, 212] on textarea "1. Carry out Brake and levelling SAFED test. 2. Carry out a Suspension system S…" at bounding box center [193, 220] width 157 height 46
click at [124, 202] on textarea "1. Carry out Brake and levelling SAFED test. 2. Carry out a Suspension system S…" at bounding box center [193, 220] width 157 height 46
click at [124, 207] on textarea "1. Carry out Brake and levelling SAFED test. 2. Carry out a Suspension system S…" at bounding box center [193, 220] width 157 height 46
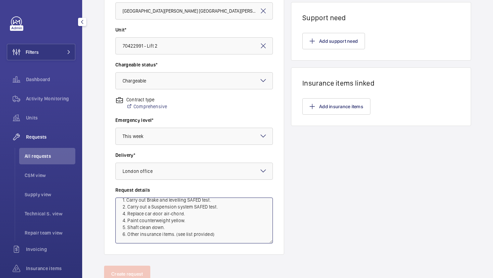
click at [126, 214] on textarea "1. Carry out Brake and levelling SAFED test. 2. Carry out a Suspension system S…" at bounding box center [193, 220] width 157 height 46
click at [125, 215] on textarea "1. Carry out Brake and levelling SAFED test. 2. Carry out a Suspension system S…" at bounding box center [193, 220] width 157 height 46
click at [174, 231] on textarea "1. Carry out Brake and levelling SAFED test. 2. Carry out a Suspension system S…" at bounding box center [193, 220] width 157 height 46
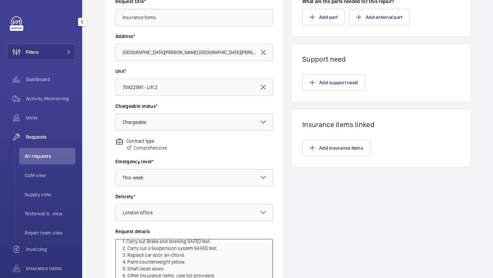
scroll to position [150, 0]
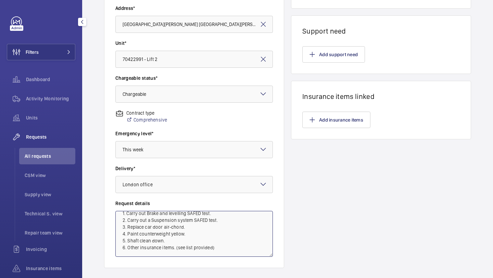
drag, startPoint x: 226, startPoint y: 251, endPoint x: 123, endPoint y: 202, distance: 113.8
click at [124, 202] on div "Request details 1. Carry out Brake and levelling SAFED test. 2. Carry out a Sus…" at bounding box center [193, 228] width 157 height 57
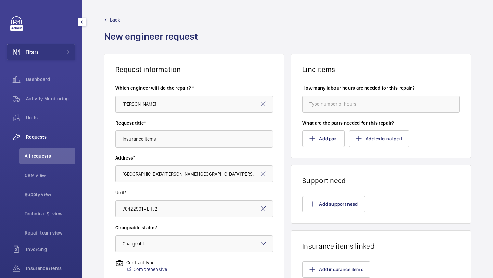
type textarea "1. Carry out Brake and levelling SAFED test. 2. Carry out a Suspension system S…"
click at [331, 112] on input "number" at bounding box center [380, 103] width 157 height 17
click at [331, 110] on input "number" at bounding box center [380, 103] width 157 height 17
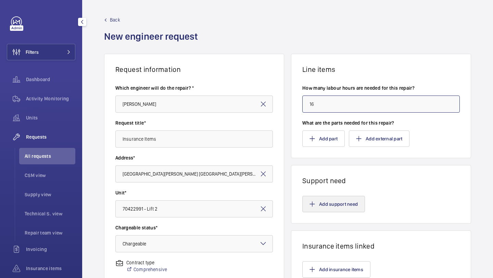
type input "16"
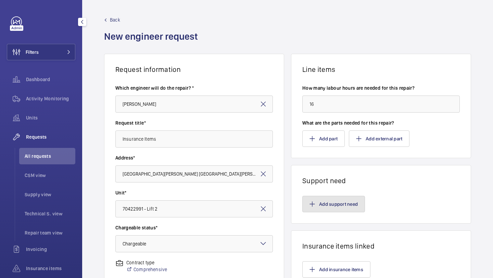
click at [322, 200] on button "Add support need" at bounding box center [333, 204] width 63 height 16
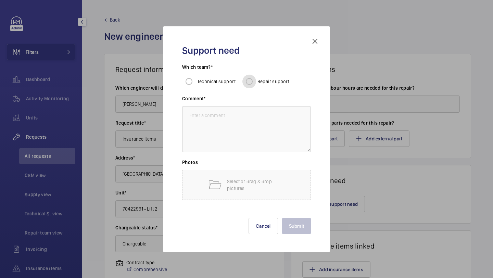
click at [248, 77] on input "Repair support" at bounding box center [249, 82] width 14 height 14
radio input "true"
click at [235, 149] on textarea at bounding box center [246, 129] width 129 height 46
click at [236, 146] on textarea at bounding box center [246, 129] width 129 height 46
paste textarea "1. Carry out Brake and levelling SAFED test. 2. Carry out a Suspension system S…"
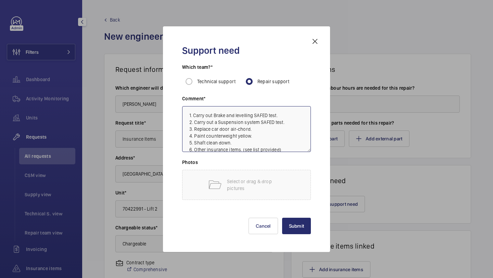
scroll to position [1, 0]
type textarea "1. Carry out Brake and levelling SAFED test. 2. Carry out a Suspension system S…"
click at [287, 225] on button "Submit" at bounding box center [296, 226] width 29 height 16
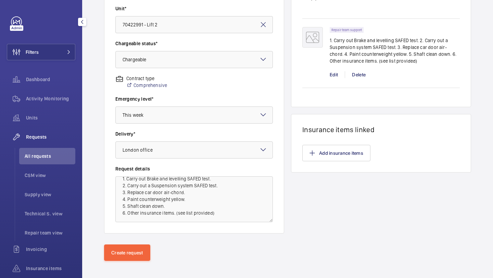
scroll to position [189, 0]
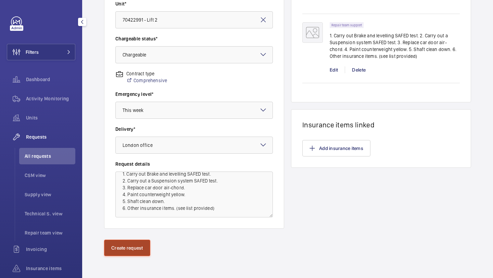
click at [128, 246] on button "Create request" at bounding box center [127, 248] width 46 height 16
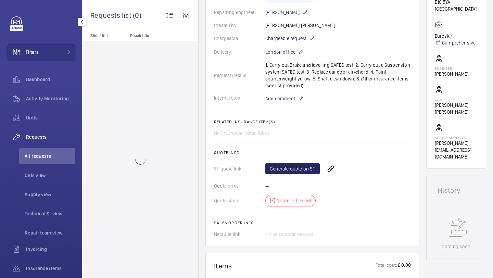
scroll to position [178, 0]
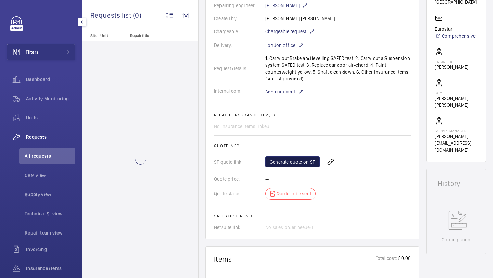
click at [277, 165] on link "Generate quote on SF" at bounding box center [292, 161] width 54 height 11
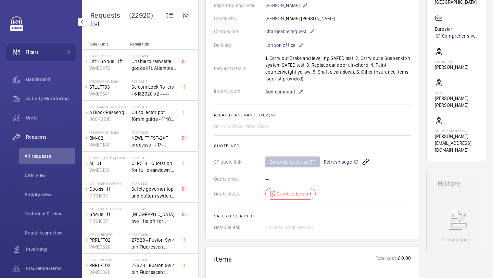
click at [345, 162] on span "Refresh page" at bounding box center [341, 162] width 35 height 8
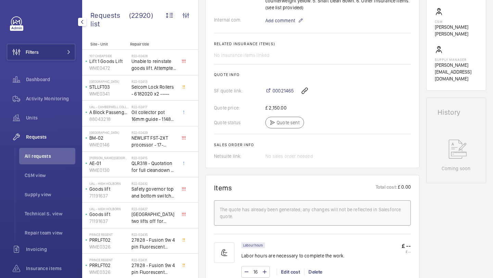
scroll to position [235, 0]
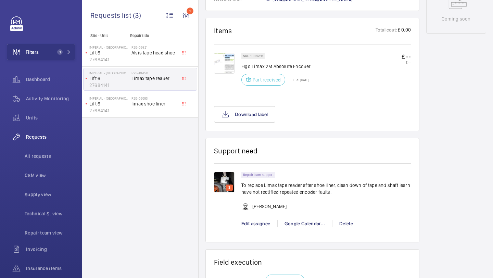
scroll to position [390, 0]
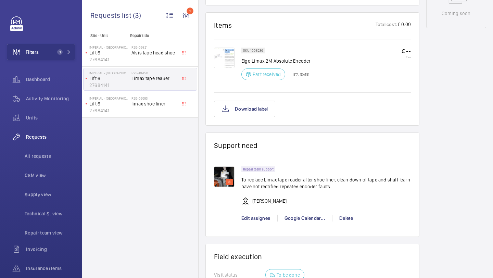
click at [227, 177] on img at bounding box center [224, 176] width 21 height 21
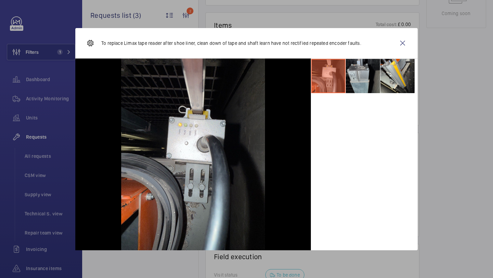
click at [363, 70] on li at bounding box center [363, 76] width 34 height 34
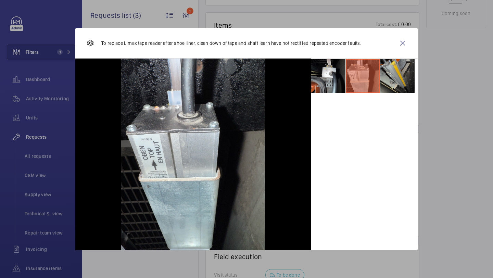
click at [380, 74] on li at bounding box center [397, 76] width 34 height 34
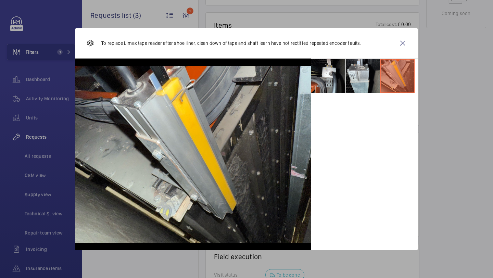
click at [386, 75] on li at bounding box center [397, 76] width 34 height 34
click at [369, 76] on li at bounding box center [363, 76] width 34 height 34
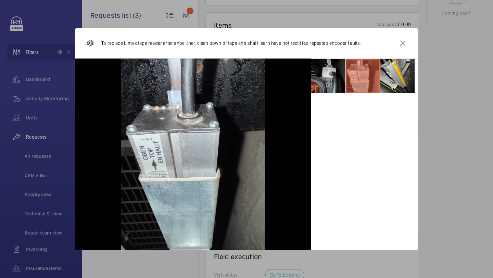
click at [335, 74] on li at bounding box center [328, 76] width 34 height 34
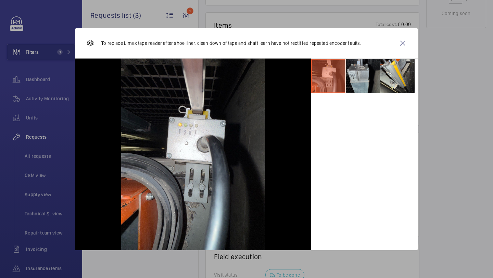
click at [352, 71] on li at bounding box center [363, 76] width 34 height 34
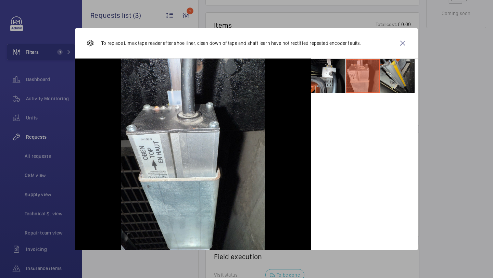
click at [384, 69] on li at bounding box center [397, 76] width 34 height 34
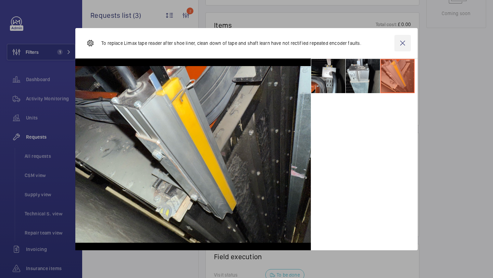
click at [406, 43] on wm-front-icon-button at bounding box center [402, 43] width 16 height 16
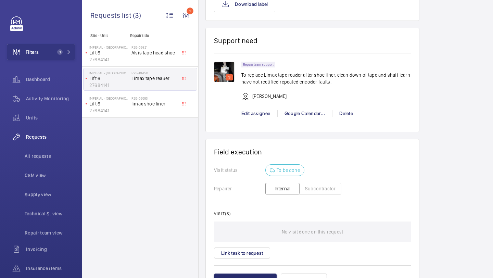
scroll to position [538, 0]
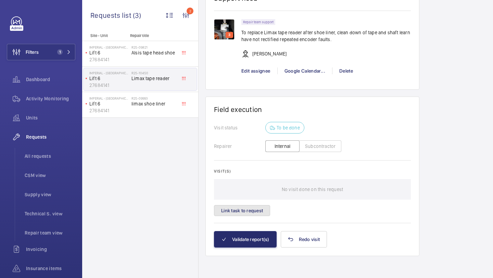
click at [256, 212] on button "Link task to request" at bounding box center [242, 210] width 56 height 11
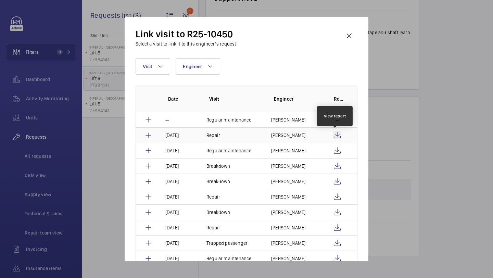
click at [334, 132] on wm-front-icon-button at bounding box center [337, 135] width 8 height 8
click at [346, 39] on wm-front-icon-button at bounding box center [349, 36] width 16 height 16
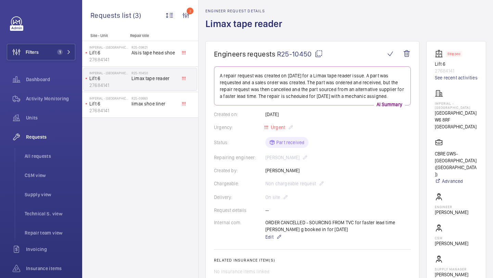
scroll to position [65, 0]
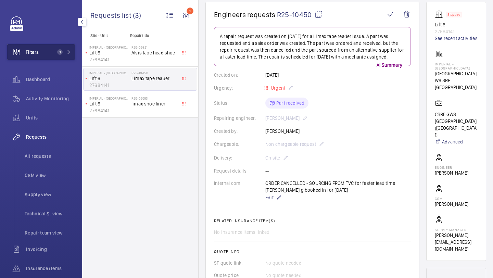
click at [59, 57] on button "Filters 1" at bounding box center [41, 52] width 68 height 16
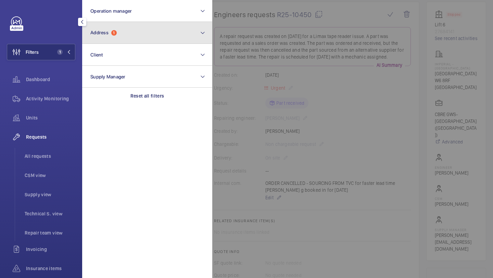
click at [130, 41] on button "Address 1" at bounding box center [147, 33] width 130 height 22
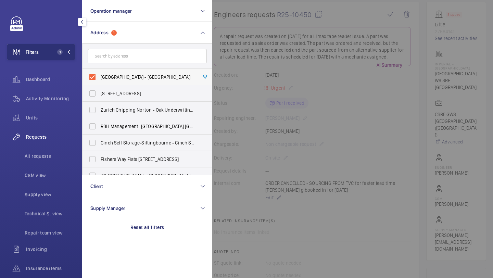
click at [127, 80] on label "[GEOGRAPHIC_DATA] - [GEOGRAPHIC_DATA]" at bounding box center [141, 77] width 119 height 16
click at [99, 80] on input "[GEOGRAPHIC_DATA] - [GEOGRAPHIC_DATA]" at bounding box center [93, 77] width 14 height 14
checkbox input "false"
click at [242, 55] on div at bounding box center [458, 139] width 493 height 278
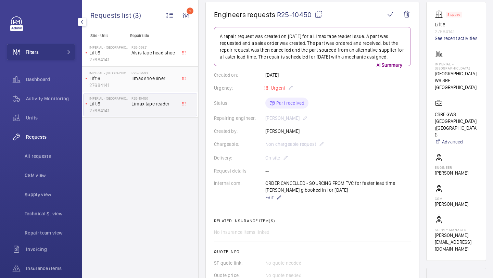
click at [162, 79] on span "limax shoe liner" at bounding box center [153, 78] width 45 height 7
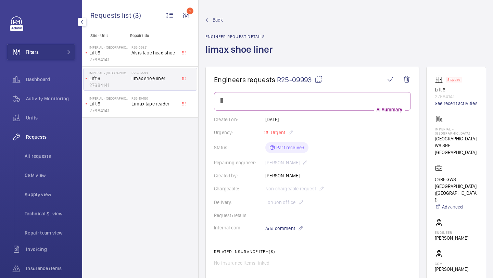
scroll to position [454, 0]
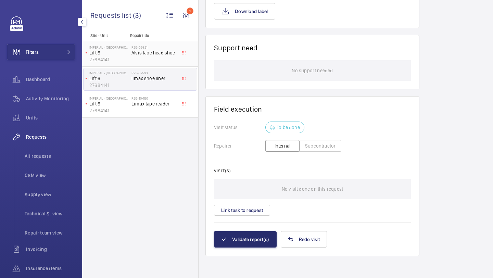
click at [168, 61] on div "R25-09821 Alsis tape head shoe" at bounding box center [153, 55] width 45 height 20
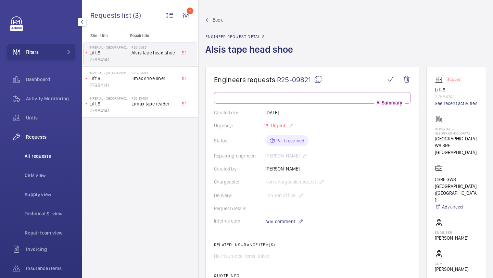
click at [54, 161] on li "All requests" at bounding box center [47, 156] width 56 height 16
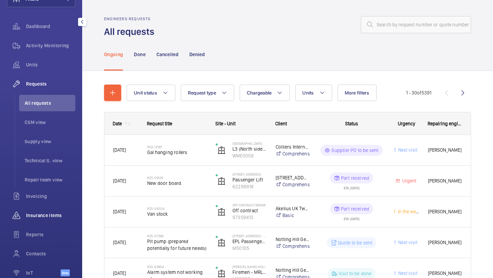
scroll to position [62, 0]
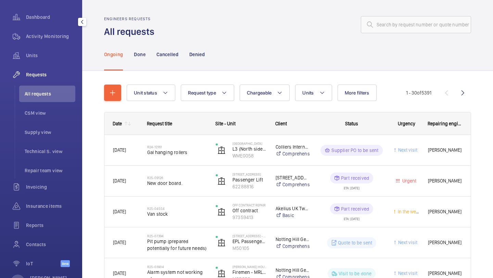
click at [58, 95] on span "All requests" at bounding box center [50, 93] width 51 height 7
click at [309, 93] on span "Units" at bounding box center [307, 92] width 11 height 5
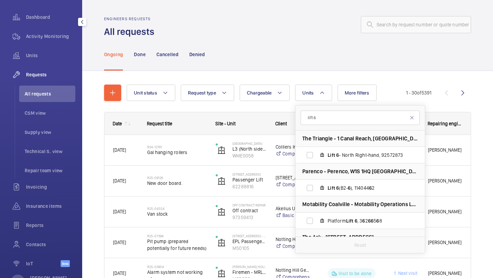
scroll to position [0, 0]
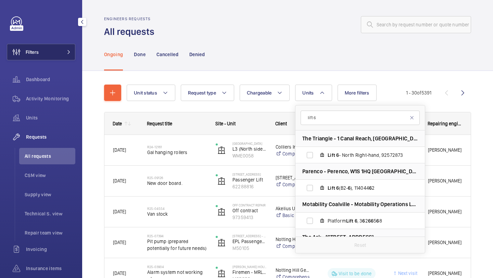
type input "lift 6"
click at [58, 55] on button "Filters" at bounding box center [41, 52] width 68 height 16
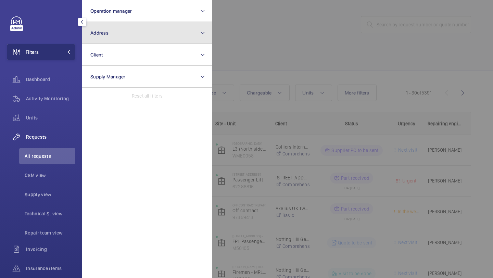
click at [109, 32] on button "Address" at bounding box center [147, 33] width 130 height 22
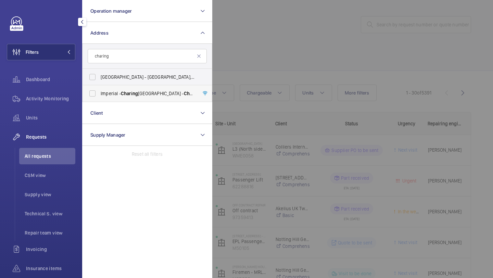
type input "charing"
click at [116, 90] on span "[GEOGRAPHIC_DATA] - [GEOGRAPHIC_DATA]" at bounding box center [148, 93] width 94 height 7
click at [99, 90] on input "[GEOGRAPHIC_DATA] - [GEOGRAPHIC_DATA]" at bounding box center [93, 94] width 14 height 14
checkbox input "true"
click at [230, 76] on div at bounding box center [458, 139] width 493 height 278
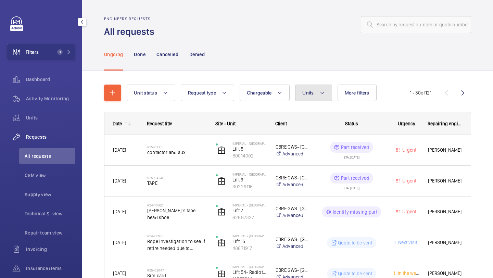
click at [306, 90] on button "Units" at bounding box center [313, 93] width 37 height 16
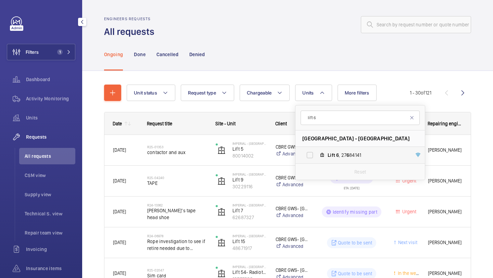
type input "lift 6"
click at [327, 158] on label "Lift 6 , 27 6 84141" at bounding box center [354, 155] width 118 height 16
click at [317, 158] on input "Lift 6 , 27 6 84141" at bounding box center [310, 155] width 14 height 14
checkbox input "true"
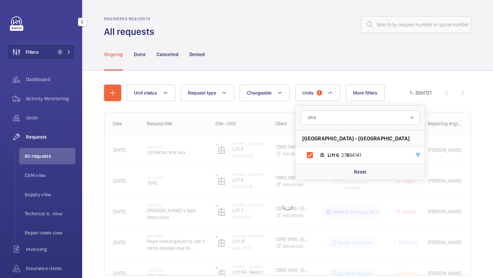
click at [469, 130] on div at bounding box center [287, 193] width 366 height 163
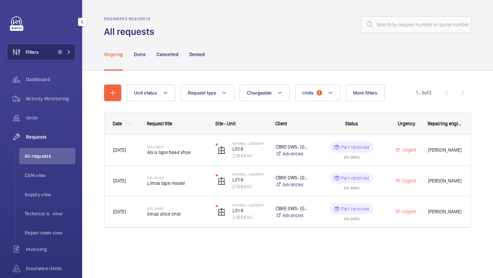
click at [70, 57] on button "Filters 1" at bounding box center [41, 52] width 68 height 16
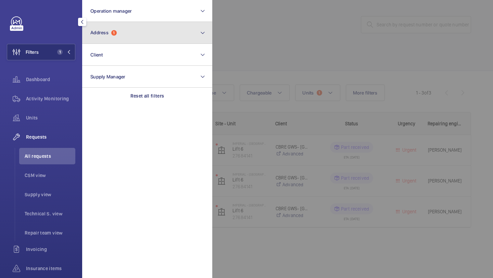
click at [102, 36] on button "Address 1" at bounding box center [147, 33] width 130 height 22
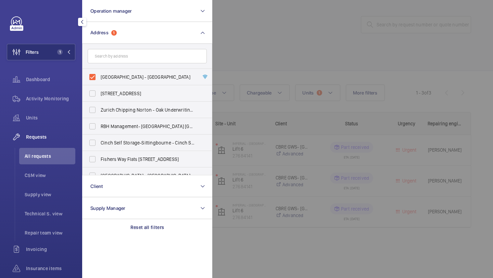
click at [265, 66] on div at bounding box center [458, 139] width 493 height 278
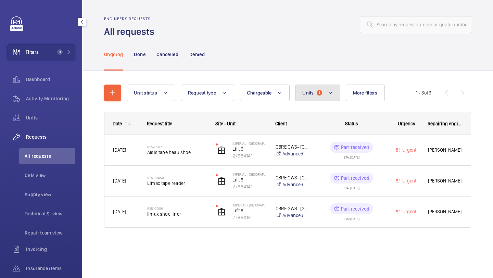
click at [303, 94] on span "Units" at bounding box center [307, 92] width 11 height 5
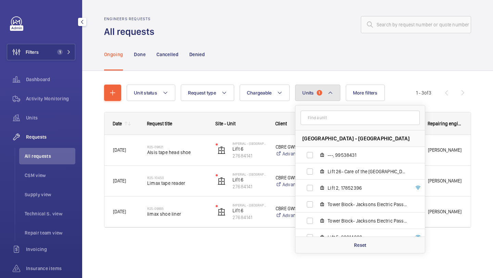
click at [303, 94] on span "Units" at bounding box center [307, 92] width 11 height 5
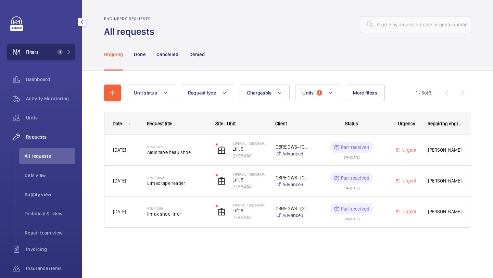
click at [55, 48] on button "Filters 1" at bounding box center [41, 52] width 68 height 16
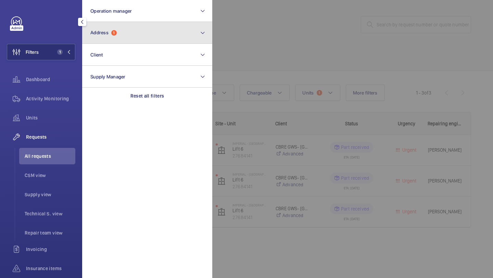
click at [99, 42] on button "Address 1" at bounding box center [147, 33] width 130 height 22
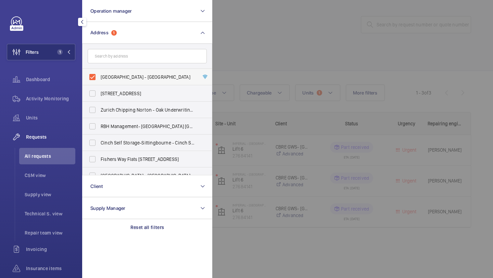
click at [119, 74] on span "[GEOGRAPHIC_DATA] - [GEOGRAPHIC_DATA]" at bounding box center [148, 77] width 94 height 7
click at [99, 74] on input "[GEOGRAPHIC_DATA] - [GEOGRAPHIC_DATA]" at bounding box center [93, 77] width 14 height 14
click at [120, 67] on form at bounding box center [146, 56] width 129 height 25
click at [119, 72] on label "[GEOGRAPHIC_DATA] - [GEOGRAPHIC_DATA]" at bounding box center [141, 77] width 119 height 16
click at [99, 72] on input "[GEOGRAPHIC_DATA] - [GEOGRAPHIC_DATA]" at bounding box center [93, 77] width 14 height 14
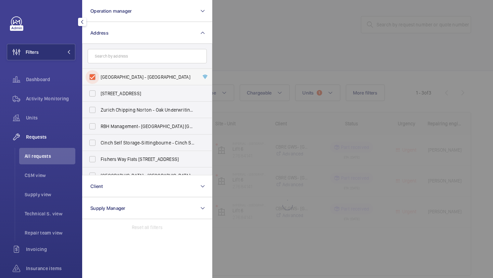
checkbox input "true"
click at [220, 68] on div at bounding box center [458, 139] width 493 height 278
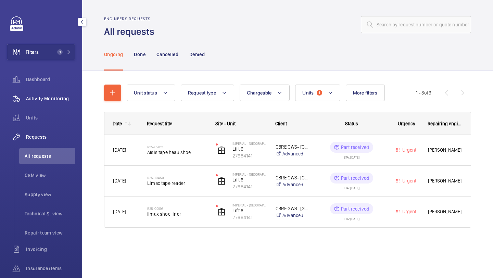
click at [55, 105] on div "Activity Monitoring" at bounding box center [41, 98] width 68 height 16
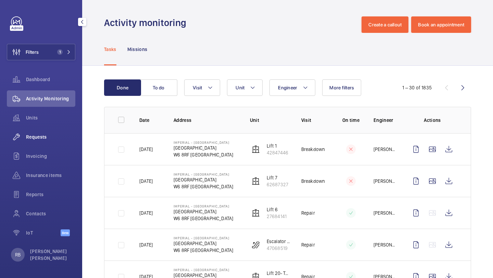
click at [53, 133] on div "Requests" at bounding box center [41, 137] width 68 height 16
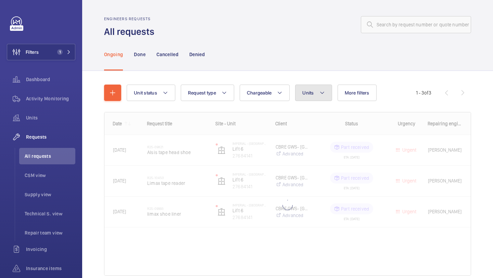
click at [298, 92] on button "Units" at bounding box center [313, 93] width 37 height 16
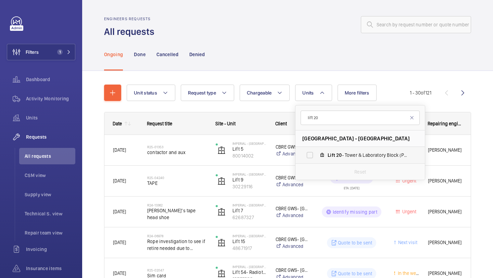
type input "lift 20"
click at [325, 153] on mat-icon at bounding box center [321, 154] width 5 height 5
click at [317, 153] on input "Lift 20 - Tower & Laboratory Block (Passenger), 90931621" at bounding box center [310, 155] width 14 height 14
checkbox input "true"
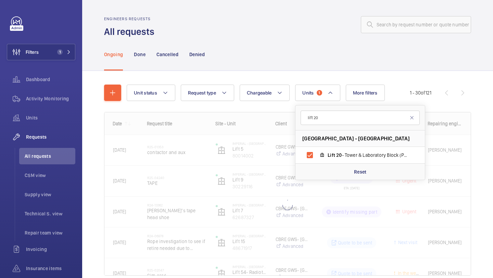
click at [493, 133] on div "Unit status Request type Chargeable Units 1 lift 20 Imperial - [GEOGRAPHIC_DATA…" at bounding box center [287, 190] width 411 height 238
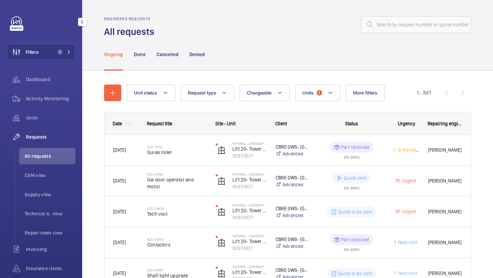
click at [64, 107] on div "Activity Monitoring" at bounding box center [41, 99] width 68 height 19
click at [64, 106] on div "Activity Monitoring" at bounding box center [41, 98] width 68 height 16
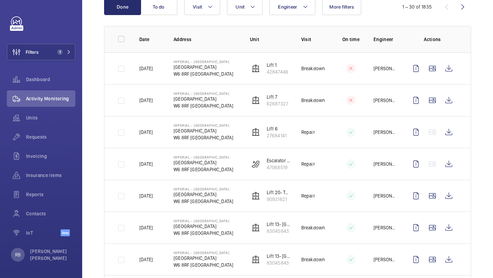
scroll to position [83, 0]
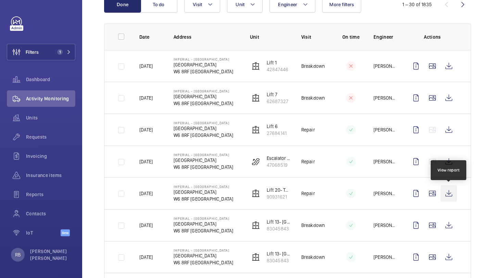
click at [451, 192] on wm-front-icon-button at bounding box center [449, 193] width 16 height 16
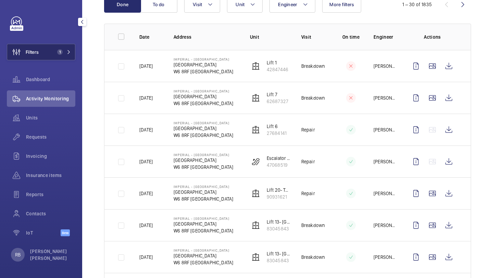
click at [56, 44] on button "Filters 1" at bounding box center [41, 52] width 68 height 16
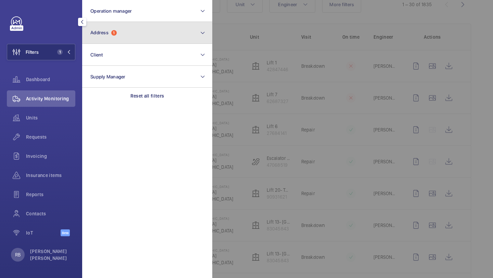
click at [102, 33] on span "Address" at bounding box center [99, 32] width 18 height 5
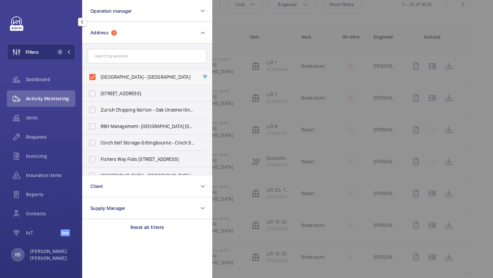
click at [151, 81] on label "[GEOGRAPHIC_DATA] - [GEOGRAPHIC_DATA]" at bounding box center [141, 77] width 119 height 16
click at [99, 81] on input "[GEOGRAPHIC_DATA] - [GEOGRAPHIC_DATA]" at bounding box center [93, 77] width 14 height 14
checkbox input "false"
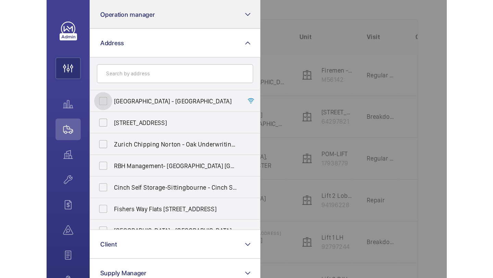
scroll to position [83, 0]
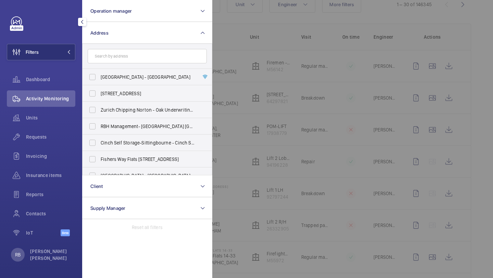
click at [236, 33] on div at bounding box center [458, 139] width 493 height 278
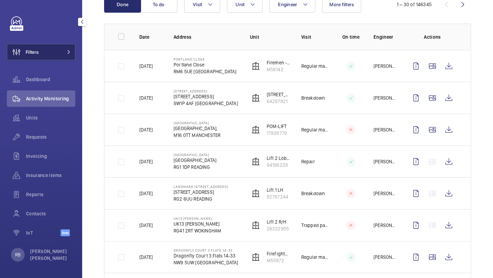
click at [64, 51] on span at bounding box center [67, 52] width 8 height 4
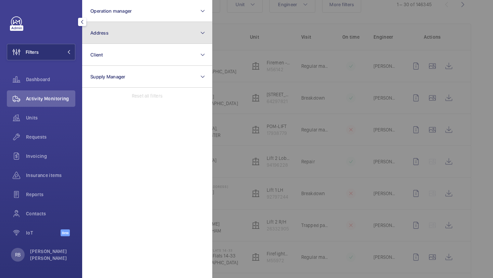
click at [116, 35] on button "Address" at bounding box center [147, 33] width 130 height 22
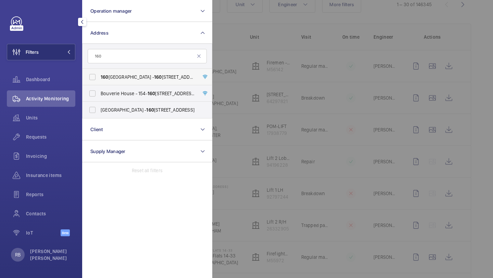
type input "160"
click at [123, 73] on label "[STREET_ADDRESS] - [STREET_ADDRESS]" at bounding box center [141, 77] width 119 height 16
click at [99, 73] on input "[STREET_ADDRESS] - [STREET_ADDRESS]" at bounding box center [93, 77] width 14 height 14
checkbox input "true"
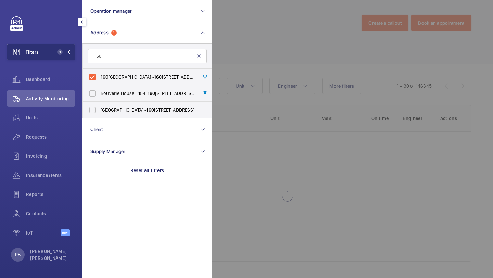
click at [258, 63] on div at bounding box center [458, 139] width 493 height 278
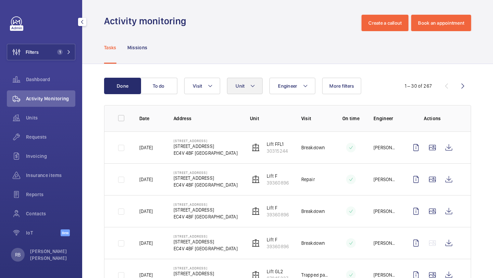
scroll to position [83, 0]
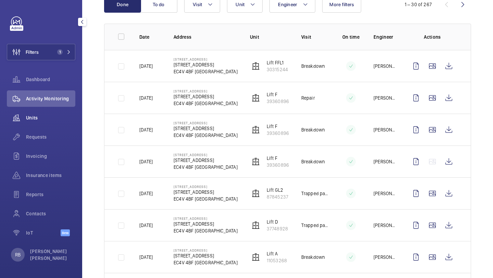
click at [52, 124] on div "Units" at bounding box center [41, 118] width 68 height 16
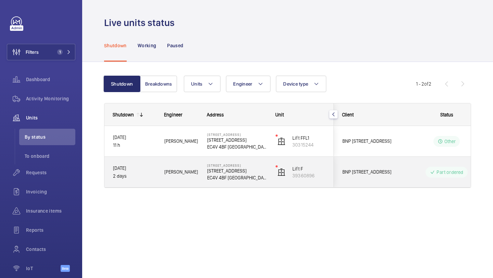
click at [185, 177] on div "[PERSON_NAME]" at bounding box center [177, 172] width 42 height 22
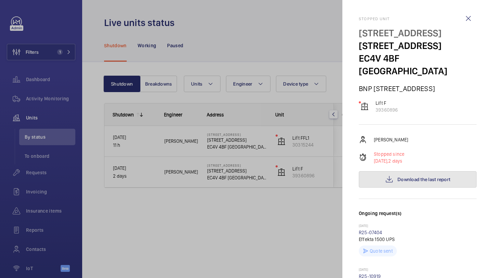
click at [405, 171] on button "Download the last report" at bounding box center [418, 179] width 118 height 16
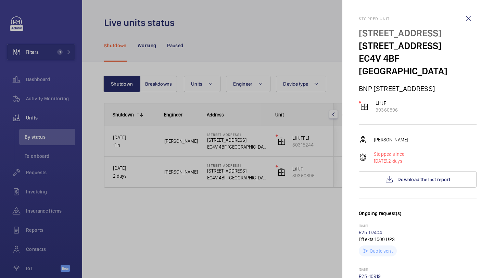
click at [239, 144] on div at bounding box center [246, 139] width 493 height 278
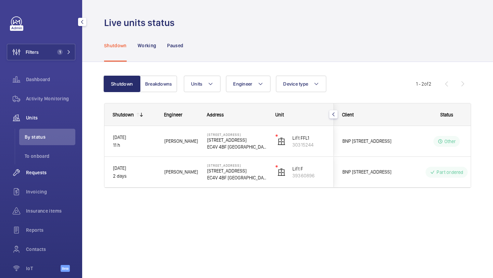
click at [48, 172] on span "Requests" at bounding box center [50, 172] width 49 height 7
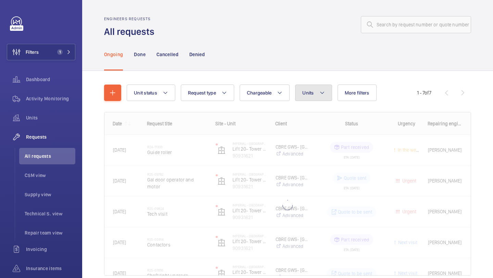
click at [308, 91] on span "Units" at bounding box center [307, 92] width 11 height 5
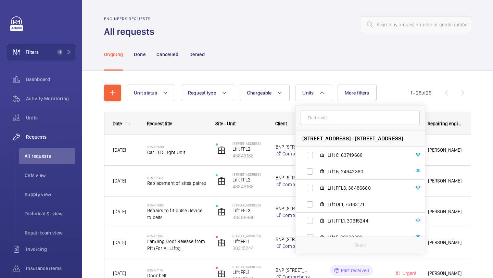
click at [318, 119] on input "text" at bounding box center [360, 118] width 119 height 14
click at [257, 117] on div "Site - Unit" at bounding box center [237, 124] width 60 height 22
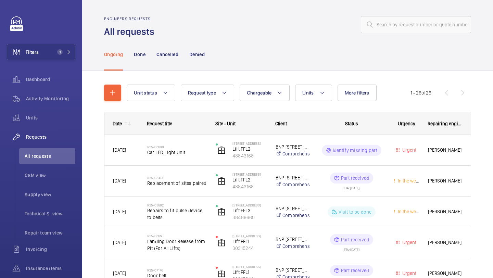
click at [266, 123] on div "Site - Unit" at bounding box center [241, 123] width 52 height 5
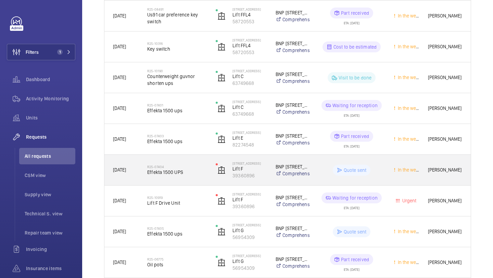
scroll to position [380, 0]
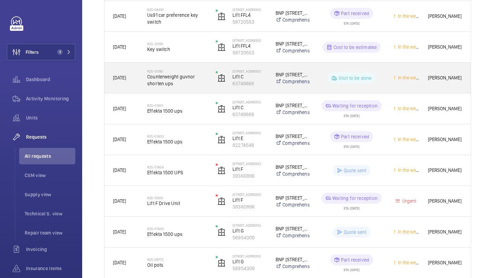
click at [197, 79] on span "Counterweight guvnor shorten ups" at bounding box center [177, 80] width 60 height 14
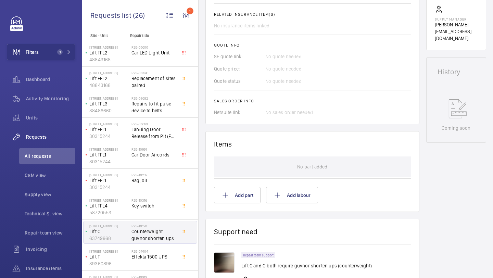
scroll to position [266, 0]
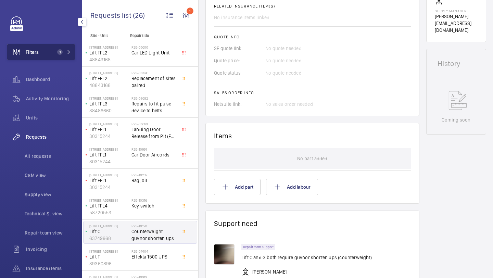
click at [53, 47] on button "Filters 1" at bounding box center [41, 52] width 68 height 16
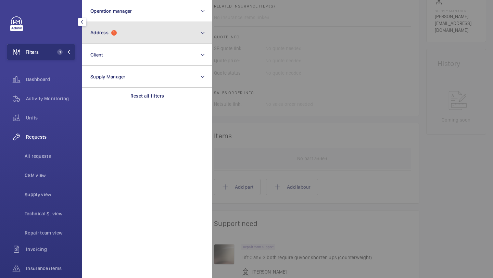
click at [104, 38] on button "Address 1" at bounding box center [147, 33] width 130 height 22
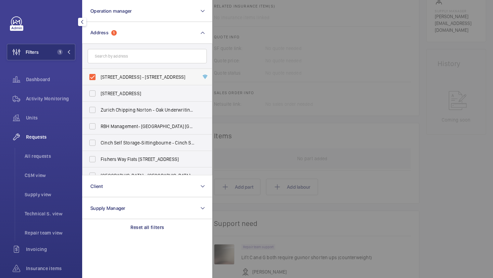
click at [103, 74] on span "[STREET_ADDRESS] - [STREET_ADDRESS]" at bounding box center [148, 77] width 94 height 7
click at [99, 74] on input "[STREET_ADDRESS] - [STREET_ADDRESS]" at bounding box center [93, 77] width 14 height 14
checkbox input "false"
click at [112, 49] on input "text" at bounding box center [147, 56] width 119 height 14
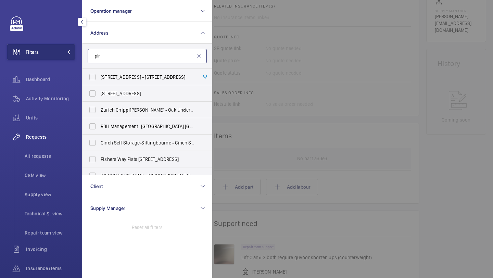
type input "pinn"
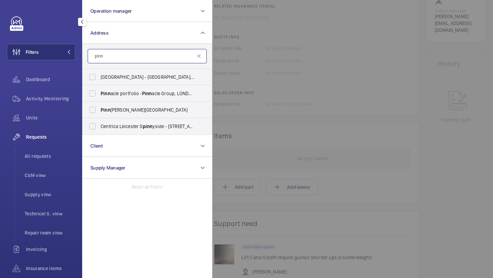
click at [130, 57] on input "pinn" at bounding box center [147, 56] width 119 height 14
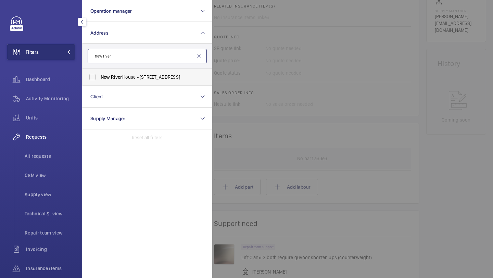
type input "new river"
click at [117, 79] on span "River" at bounding box center [116, 76] width 11 height 5
click at [99, 79] on input "[GEOGRAPHIC_DATA] - [STREET_ADDRESS]" at bounding box center [93, 77] width 14 height 14
checkbox input "true"
click at [213, 70] on div at bounding box center [458, 139] width 493 height 278
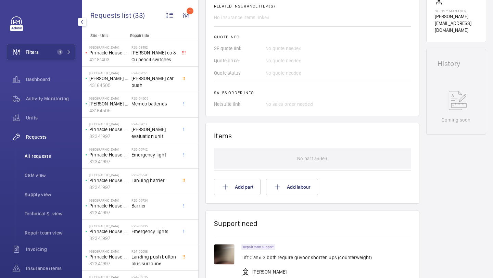
click at [47, 154] on span "All requests" at bounding box center [50, 156] width 51 height 7
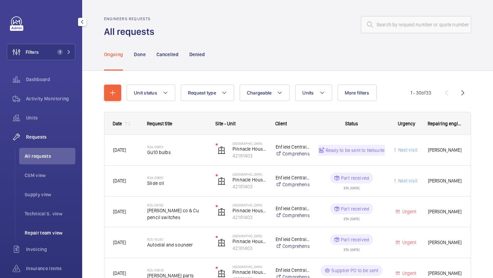
click at [46, 237] on li "Repair team view" at bounding box center [47, 233] width 56 height 16
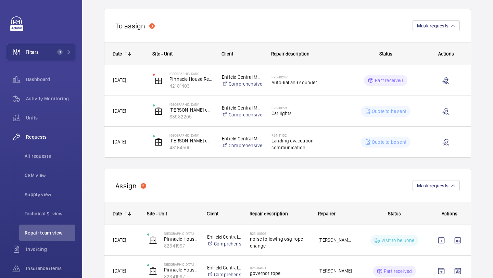
scroll to position [69, 0]
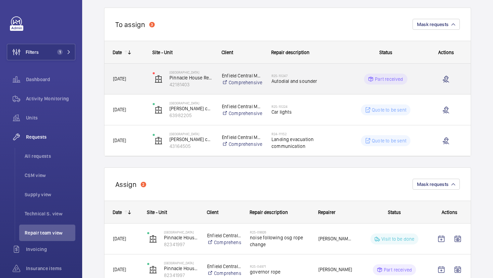
click at [293, 77] on h2 "R25-10247" at bounding box center [306, 76] width 70 height 4
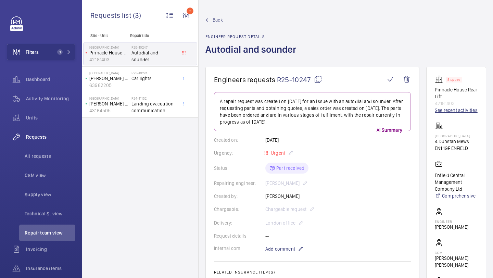
click at [441, 114] on link "See recent activities" at bounding box center [456, 110] width 43 height 7
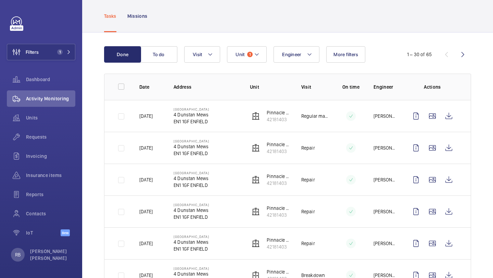
scroll to position [38, 0]
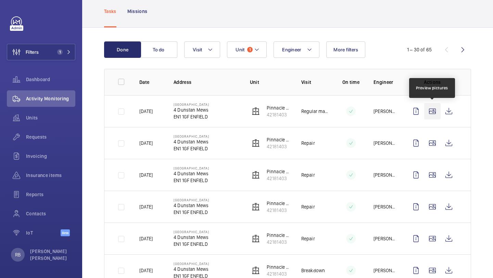
click at [427, 111] on wm-front-icon-button at bounding box center [432, 111] width 16 height 16
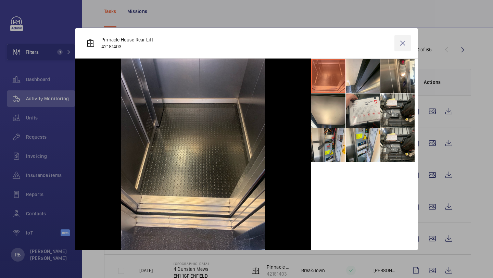
click at [404, 45] on wm-front-icon-button at bounding box center [402, 43] width 16 height 16
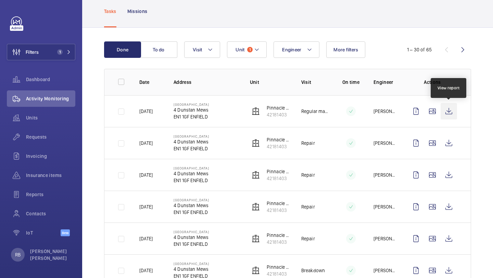
click at [446, 113] on wm-front-icon-button at bounding box center [449, 111] width 16 height 16
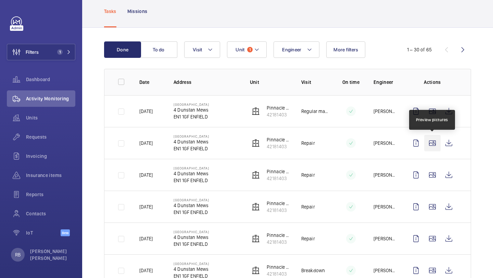
click at [435, 138] on wm-front-icon-button at bounding box center [432, 143] width 16 height 16
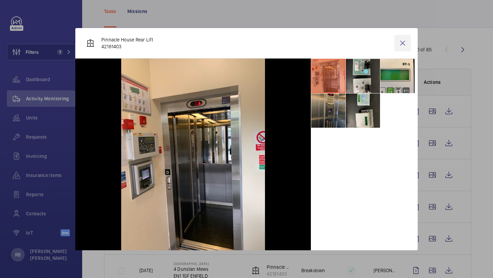
click at [399, 45] on wm-front-icon-button at bounding box center [402, 43] width 16 height 16
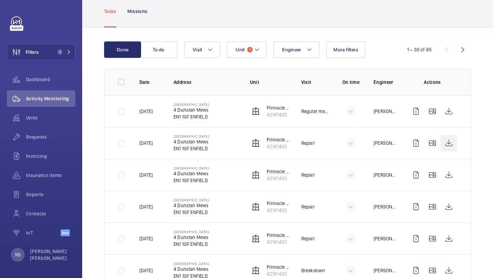
click at [455, 149] on wm-front-icon-button at bounding box center [449, 143] width 16 height 16
click at [444, 108] on wm-front-icon-button at bounding box center [449, 111] width 16 height 16
